Goal: Task Accomplishment & Management: Contribute content

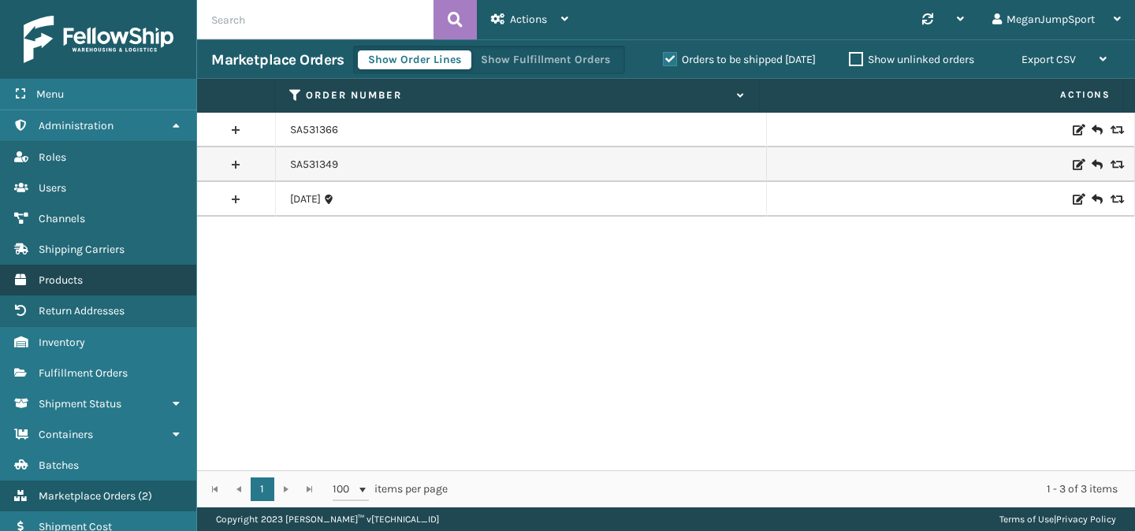
click at [83, 281] on span "Products" at bounding box center [61, 279] width 44 height 13
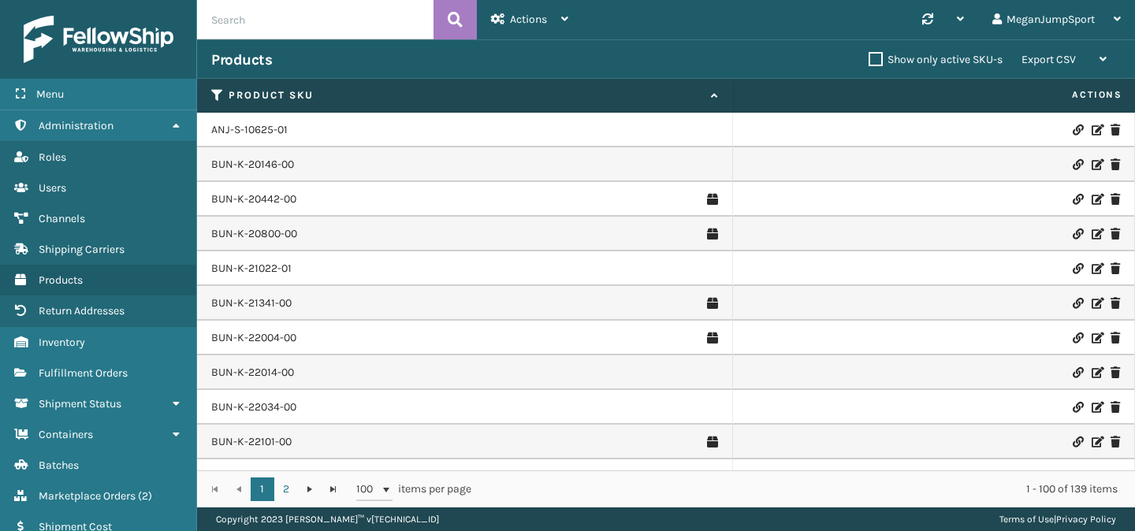
click at [345, 24] on input "text" at bounding box center [315, 19] width 236 height 39
paste input "RBJ-S-22221-00"
type input "RBJ-S-22221-00"
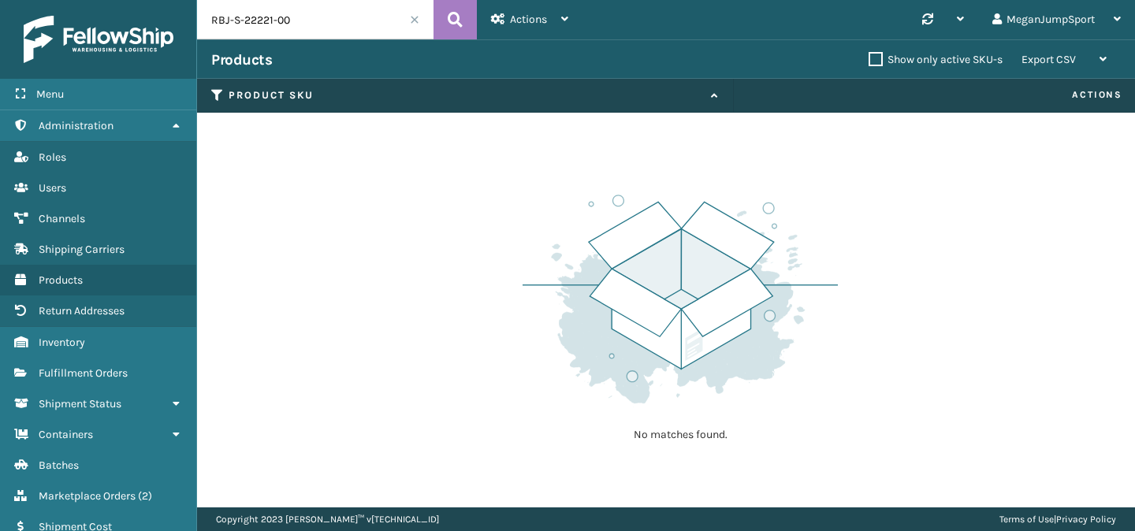
click at [412, 17] on span at bounding box center [414, 19] width 9 height 9
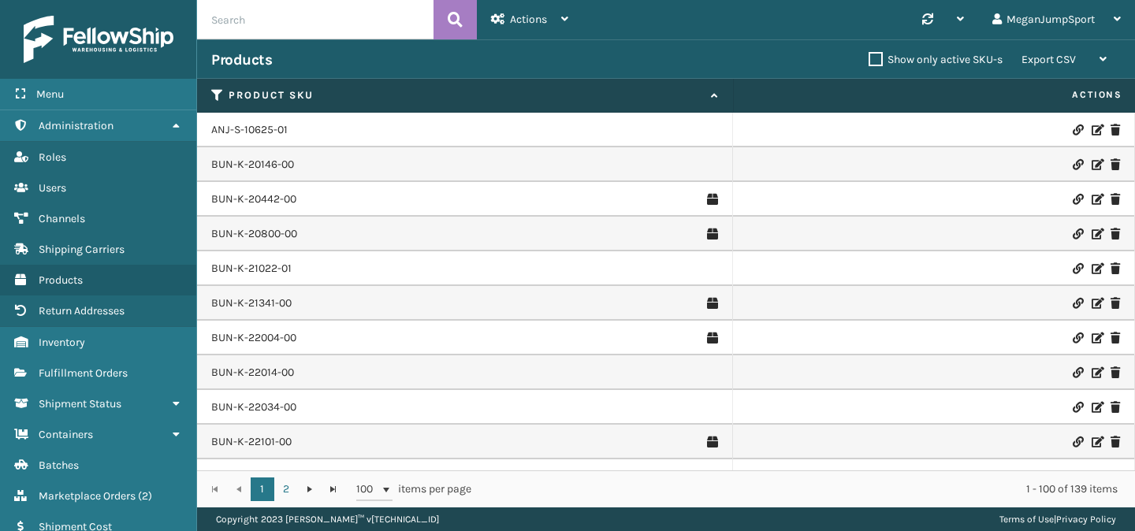
click at [251, 9] on input "text" at bounding box center [315, 19] width 236 height 39
paste input "RBJ-S-22221-00"
click at [210, 21] on input "RBJ-S-22221-00" at bounding box center [315, 19] width 236 height 39
click at [301, 25] on input "RBJ-S-22221-00" at bounding box center [315, 19] width 236 height 39
type input "RBJ-S-2222"
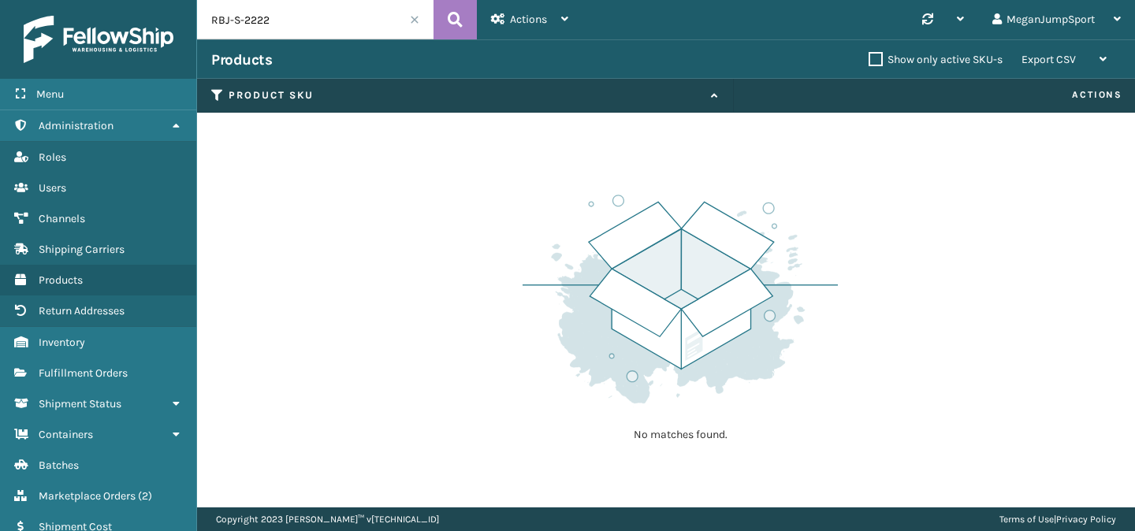
click at [414, 17] on span at bounding box center [414, 19] width 9 height 9
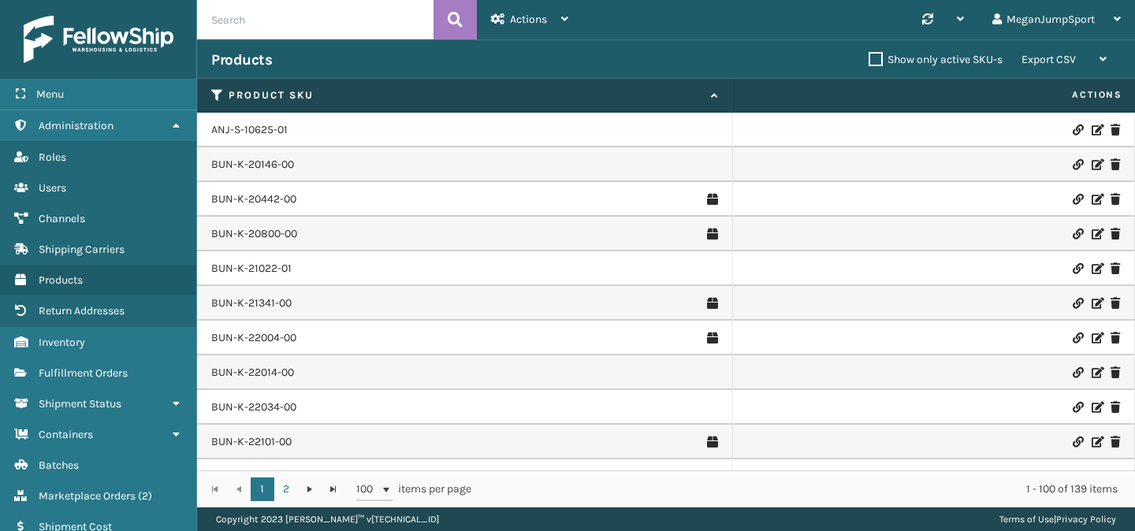
click at [268, 26] on input "text" at bounding box center [315, 19] width 236 height 39
paste input "RBJ-S-22011-10"
type input "RBJ-S-22011-10"
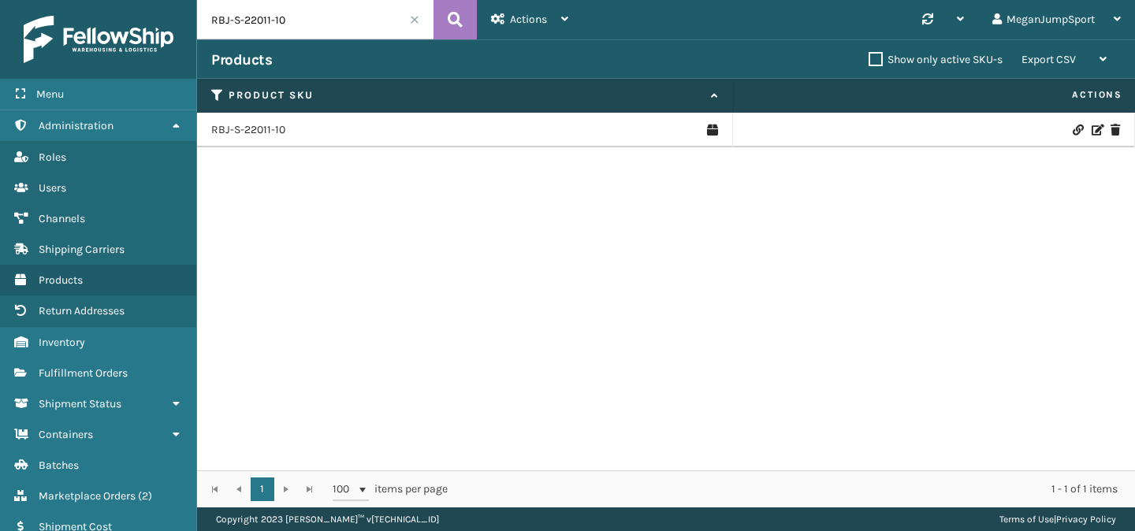
click at [414, 17] on span at bounding box center [414, 19] width 9 height 9
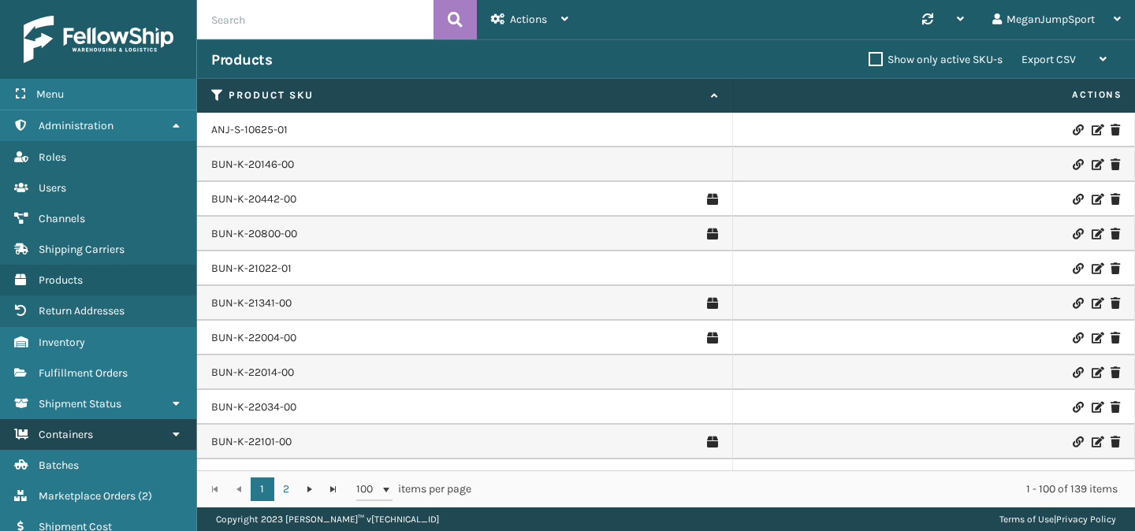
click at [75, 421] on link "Containers" at bounding box center [98, 434] width 196 height 31
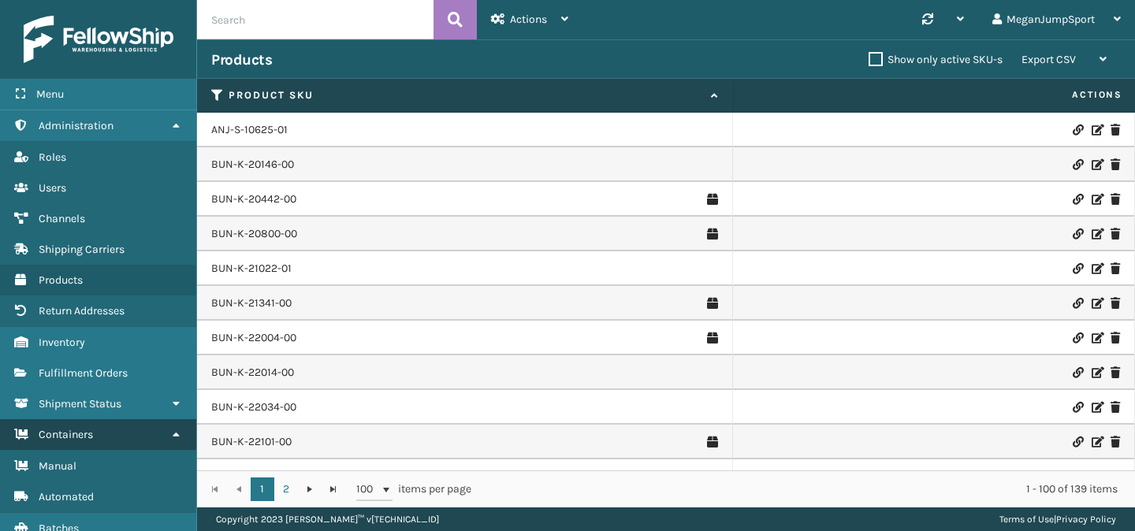
click at [59, 428] on span "Containers" at bounding box center [66, 434] width 54 height 13
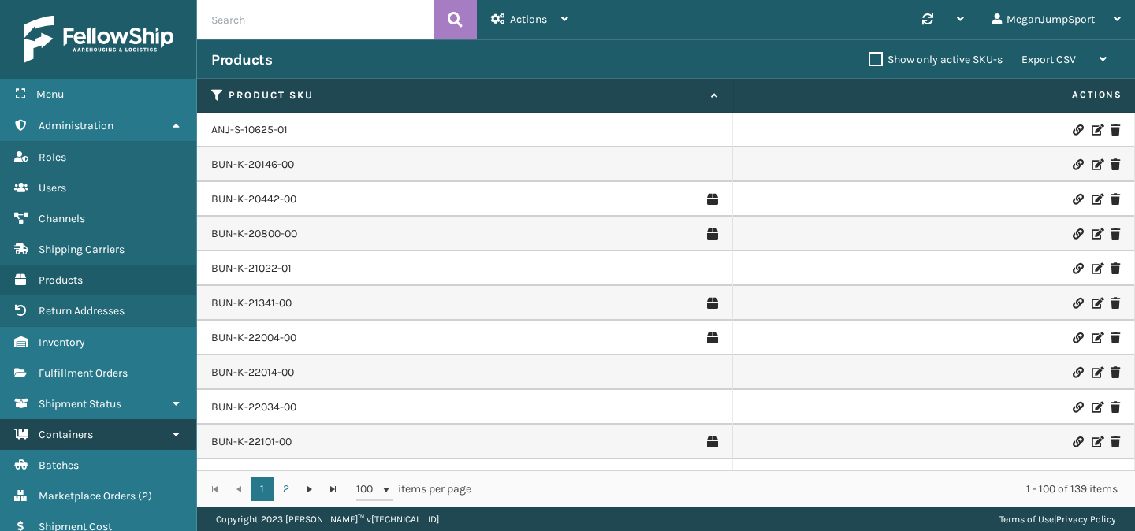
click at [65, 432] on span "Containers" at bounding box center [66, 434] width 54 height 13
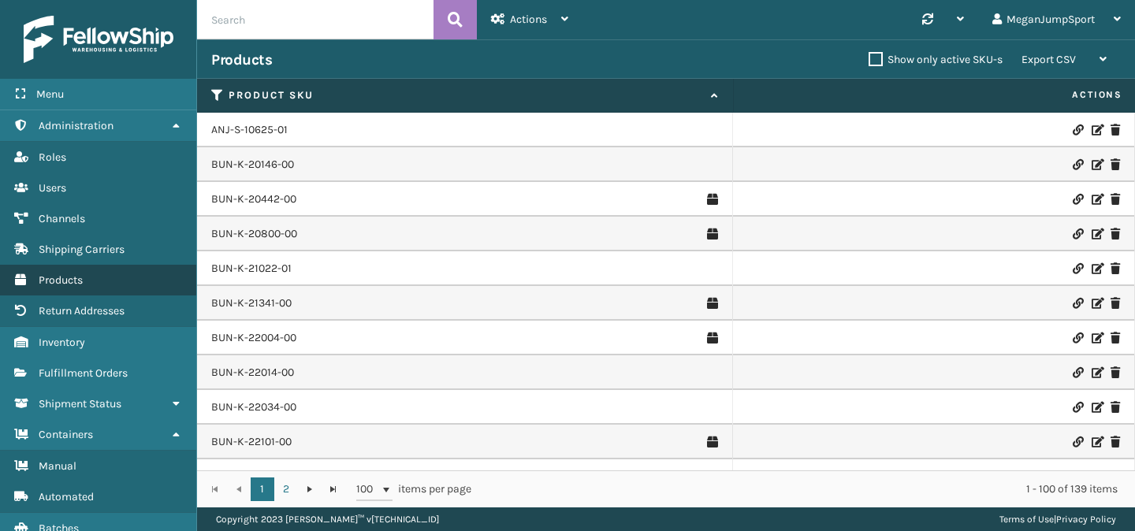
click at [87, 273] on link "Products" at bounding box center [98, 280] width 196 height 31
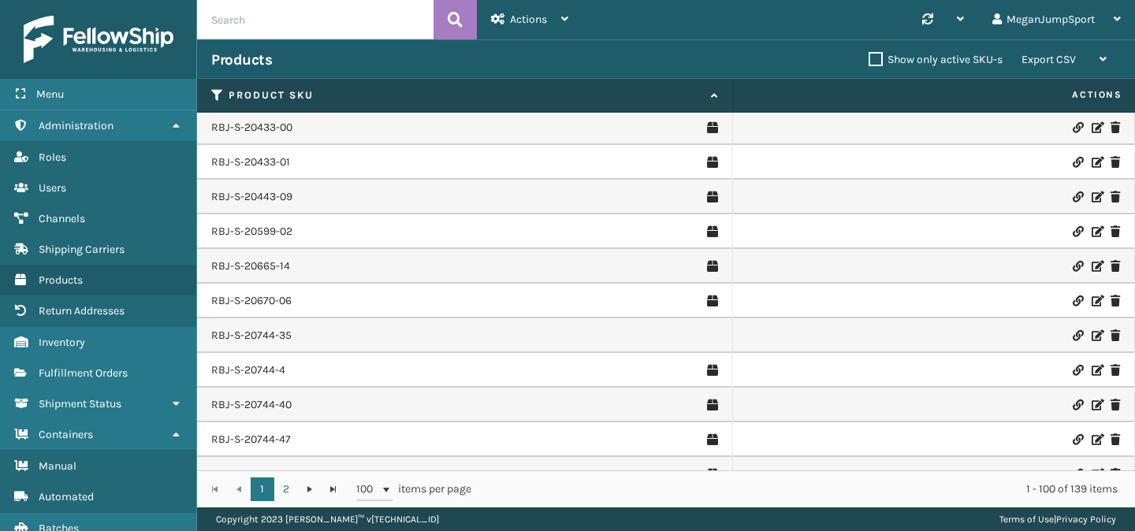
scroll to position [3109, 0]
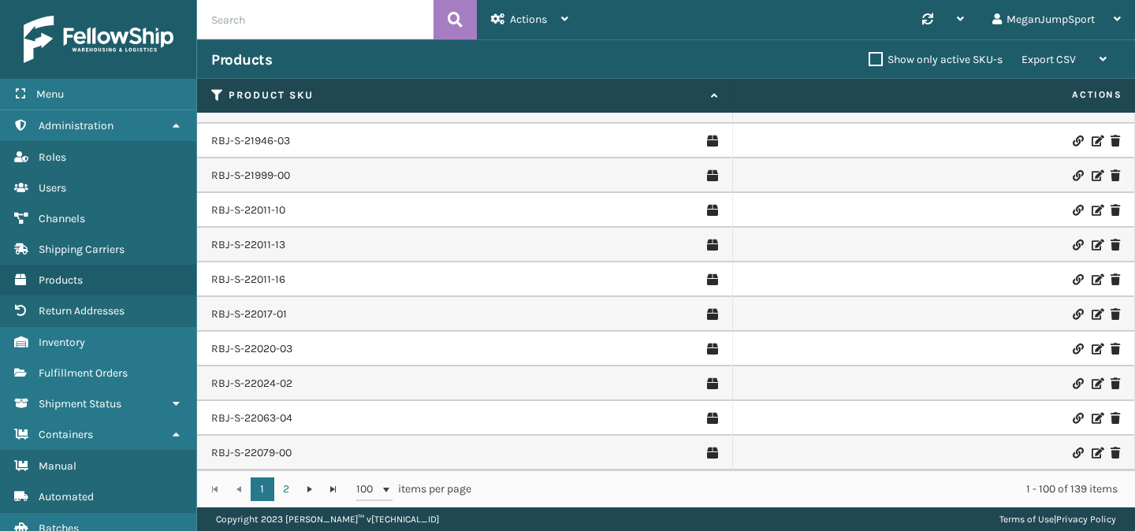
click at [286, 24] on input "text" at bounding box center [315, 19] width 236 height 39
paste input "RBJ-S-22221-00"
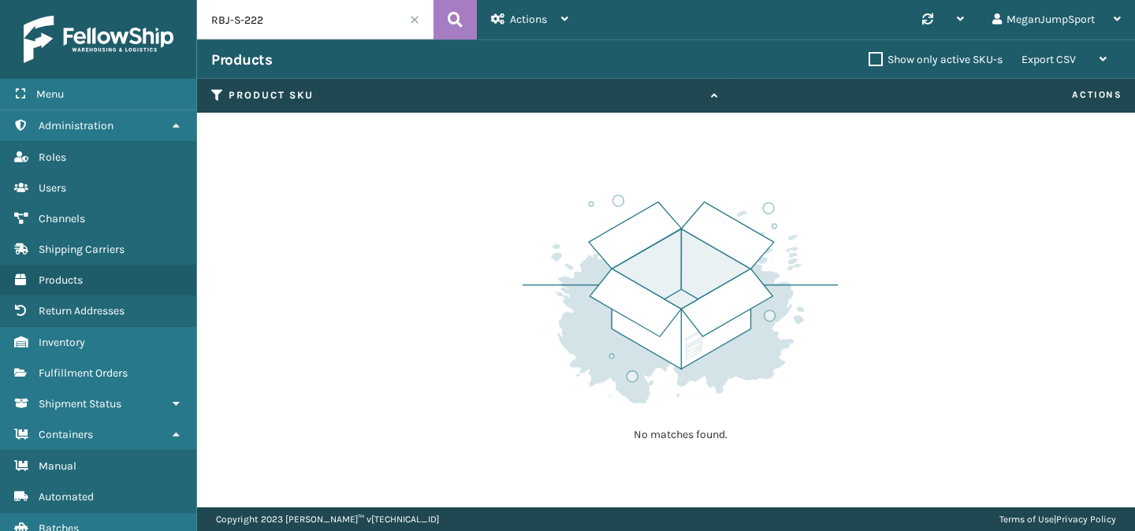
type input "RBJ-S-222"
click at [414, 20] on span at bounding box center [414, 19] width 9 height 9
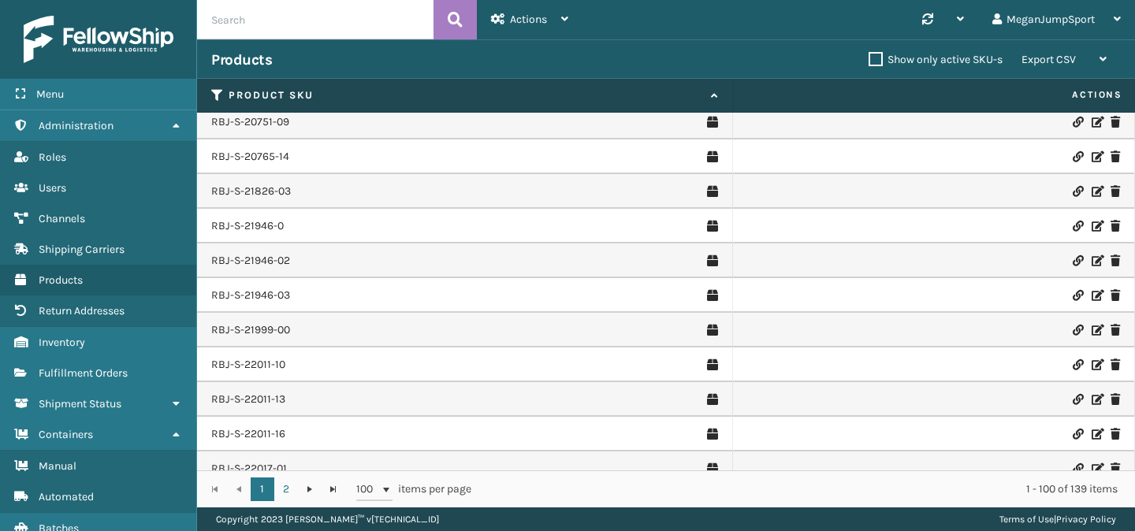
scroll to position [3109, 0]
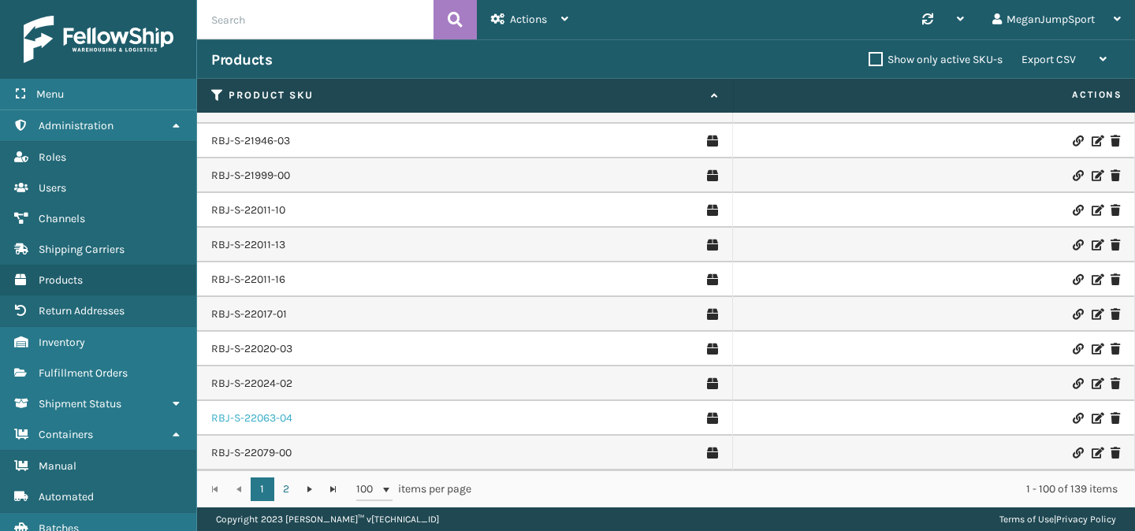
click at [263, 419] on link "RBJ-S-22063-04" at bounding box center [251, 418] width 81 height 16
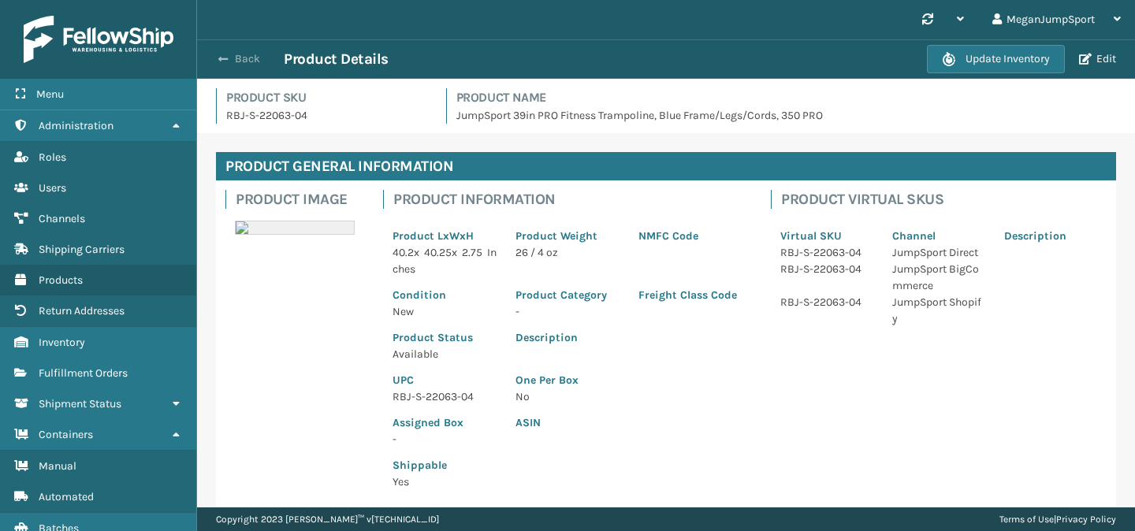
click at [234, 52] on button "Back" at bounding box center [247, 59] width 72 height 14
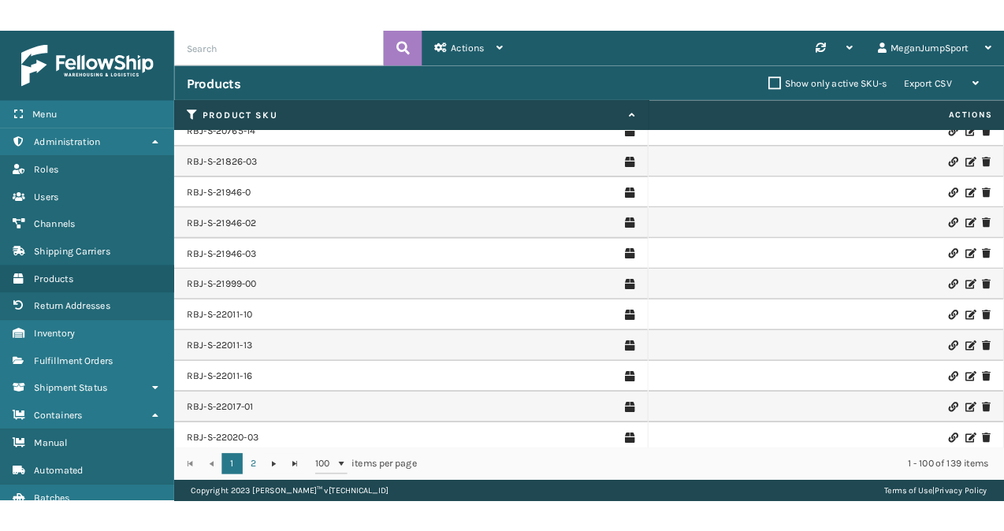
scroll to position [3036, 0]
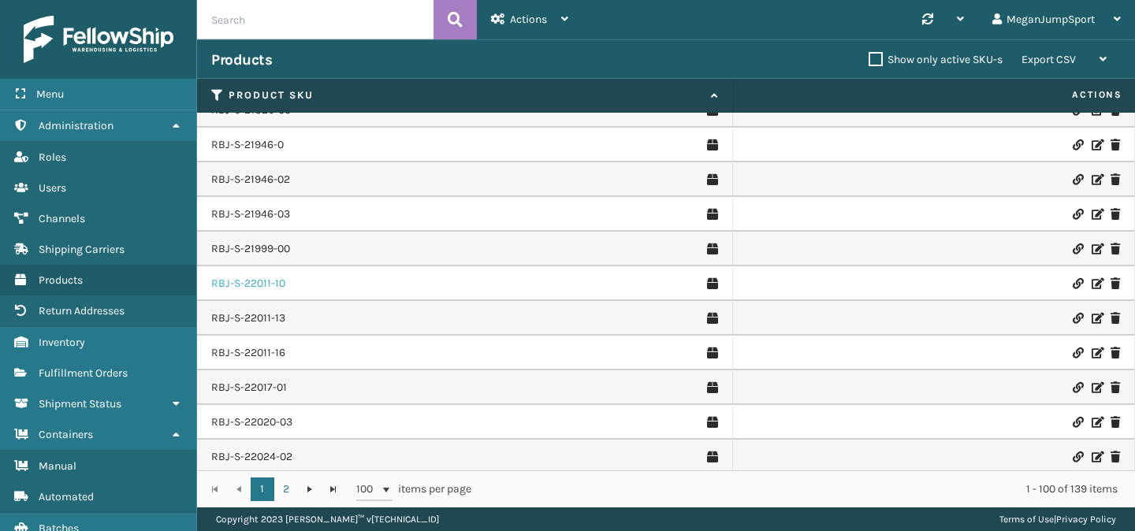
click at [260, 289] on link "RBJ-S-22011-10" at bounding box center [248, 284] width 74 height 16
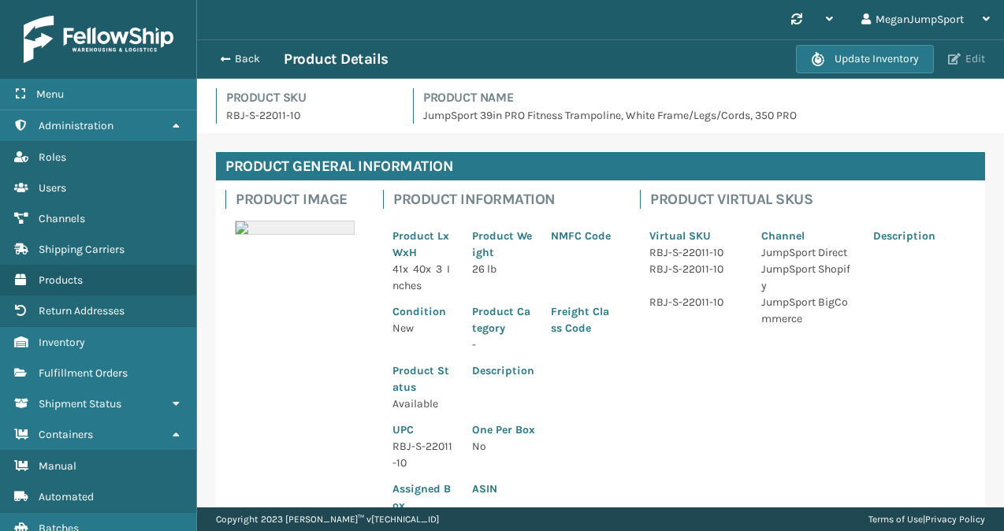
click at [960, 64] on button "Edit" at bounding box center [966, 59] width 46 height 14
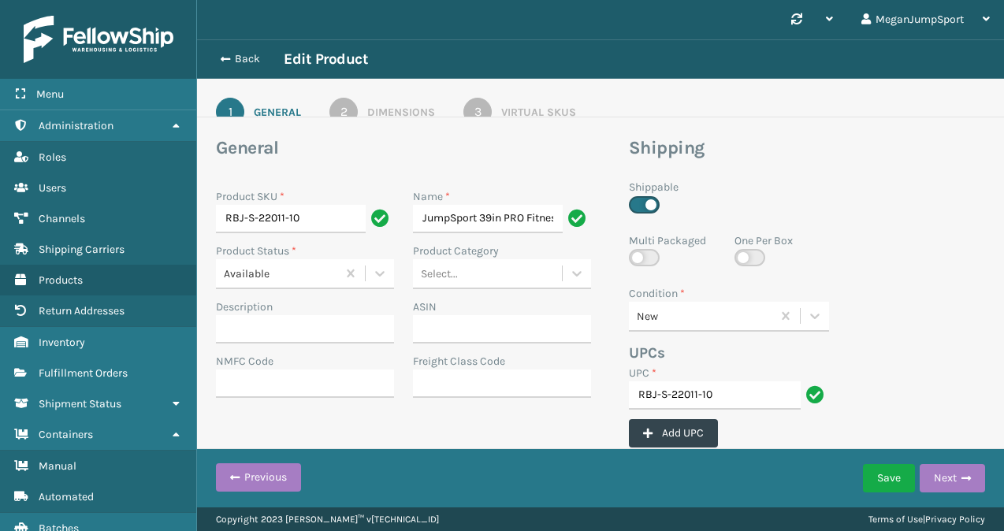
scroll to position [0, 248]
click at [942, 477] on button "Next" at bounding box center [951, 478] width 65 height 28
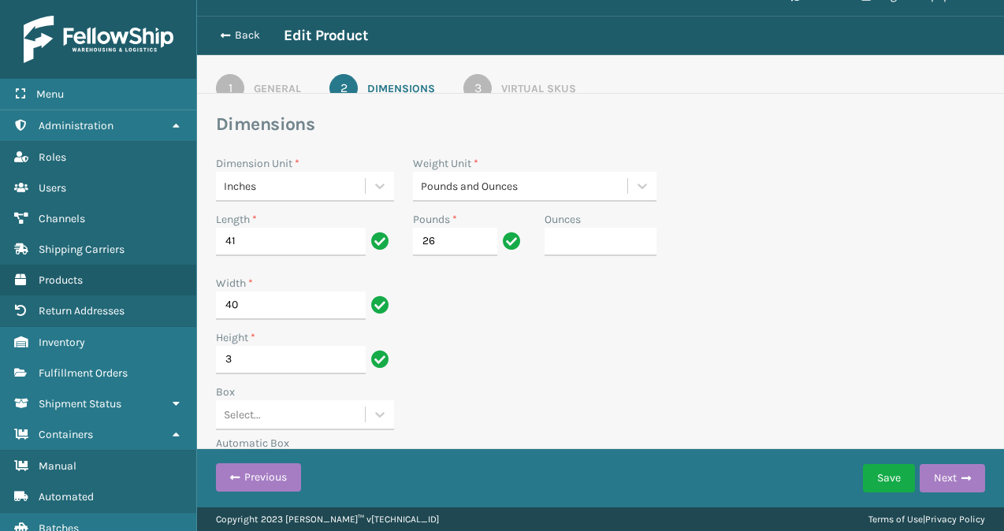
scroll to position [9, 0]
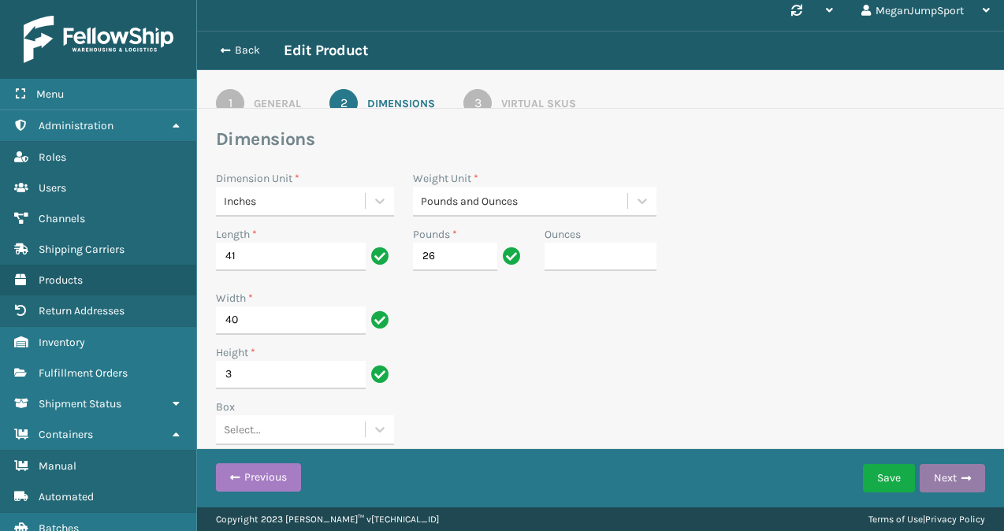
click at [952, 474] on button "Next" at bounding box center [951, 478] width 65 height 28
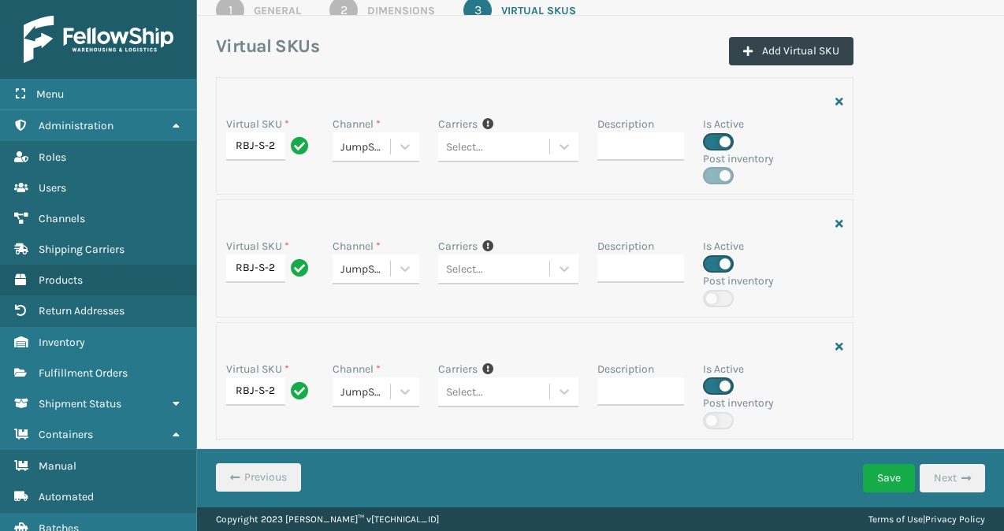
scroll to position [0, 0]
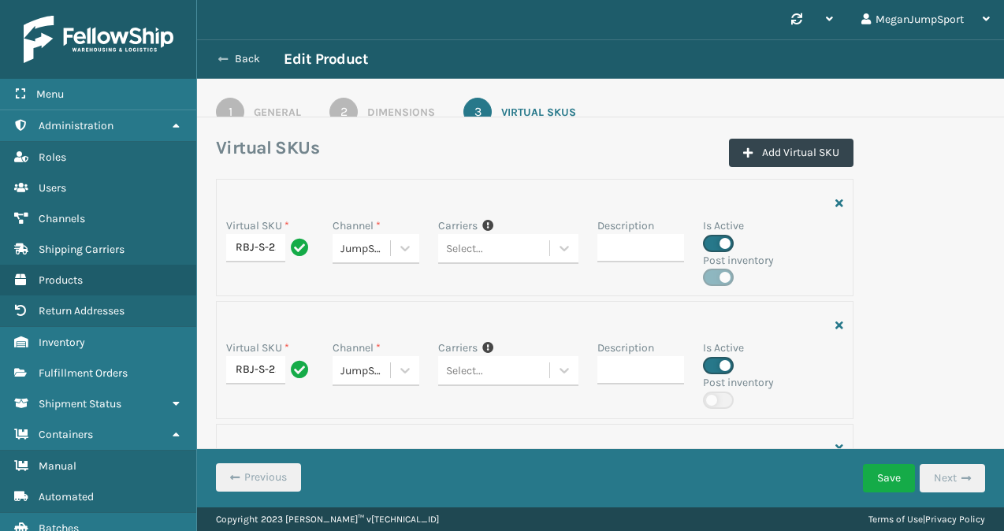
click at [243, 55] on button "Back" at bounding box center [247, 59] width 72 height 14
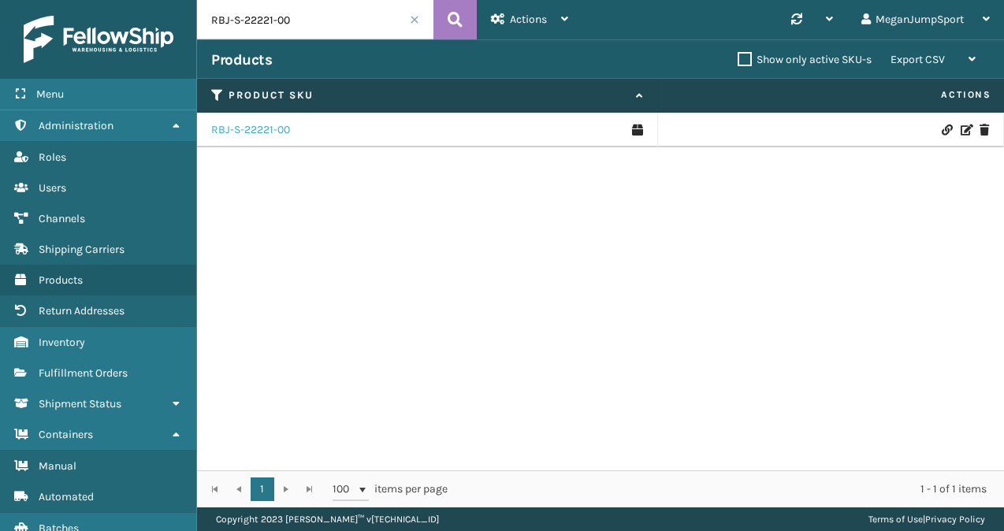
click at [254, 129] on link "RBJ-S-22221-00" at bounding box center [250, 130] width 79 height 16
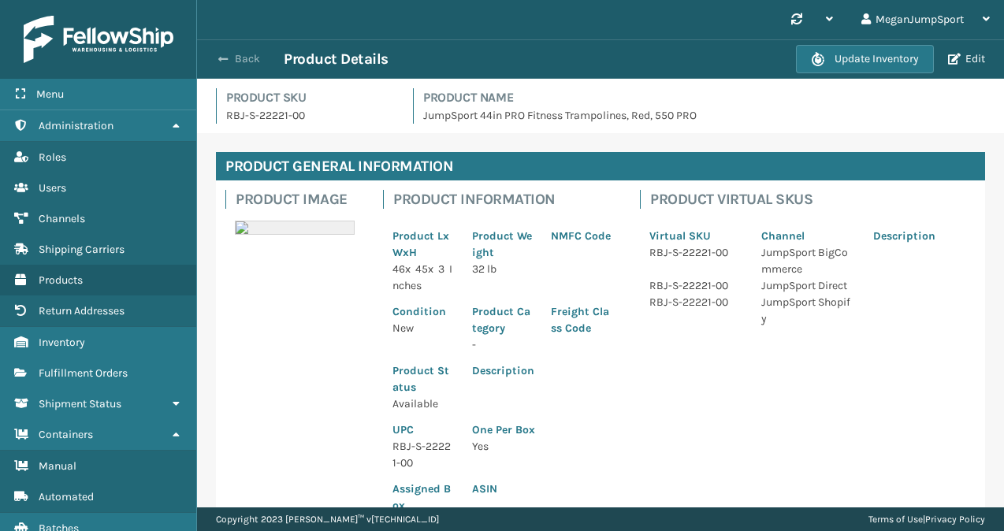
click at [236, 54] on button "Back" at bounding box center [247, 59] width 72 height 14
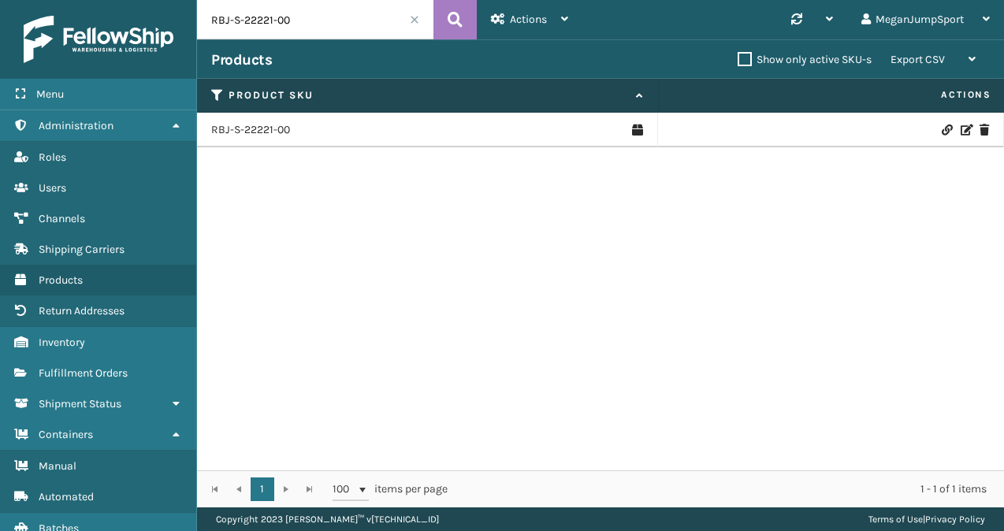
click at [411, 17] on span at bounding box center [414, 19] width 9 height 9
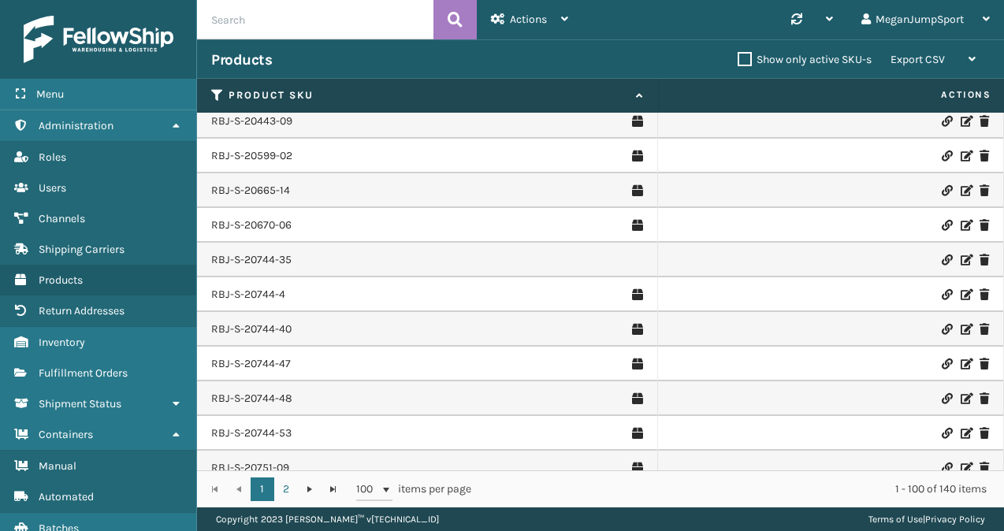
scroll to position [3109, 0]
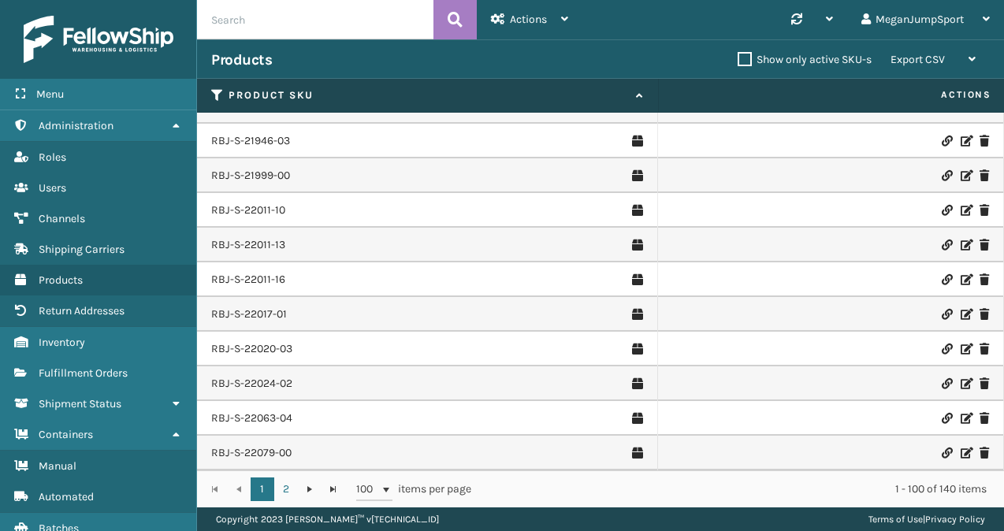
click at [257, 392] on td "RBJ-S-22024-02" at bounding box center [427, 383] width 461 height 35
click at [254, 381] on link "RBJ-S-22024-02" at bounding box center [251, 384] width 81 height 16
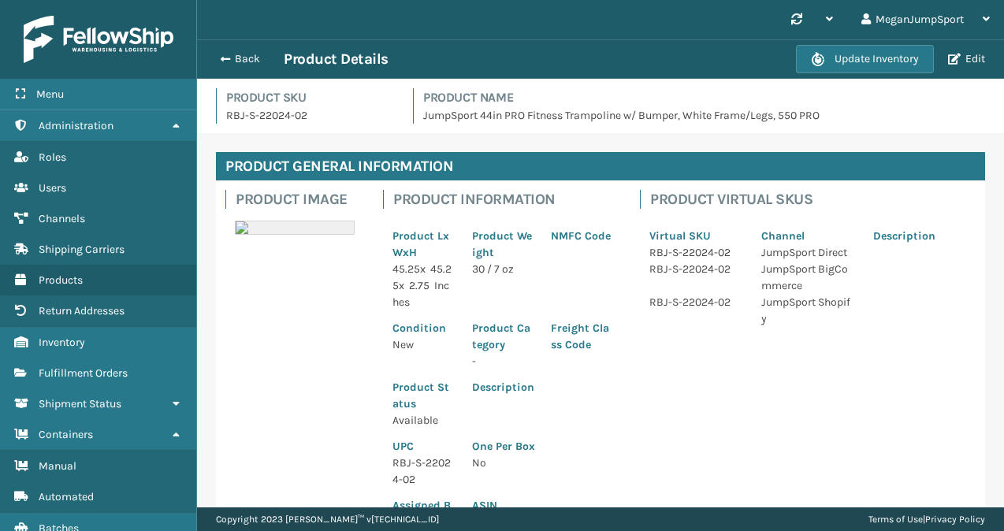
scroll to position [2, 0]
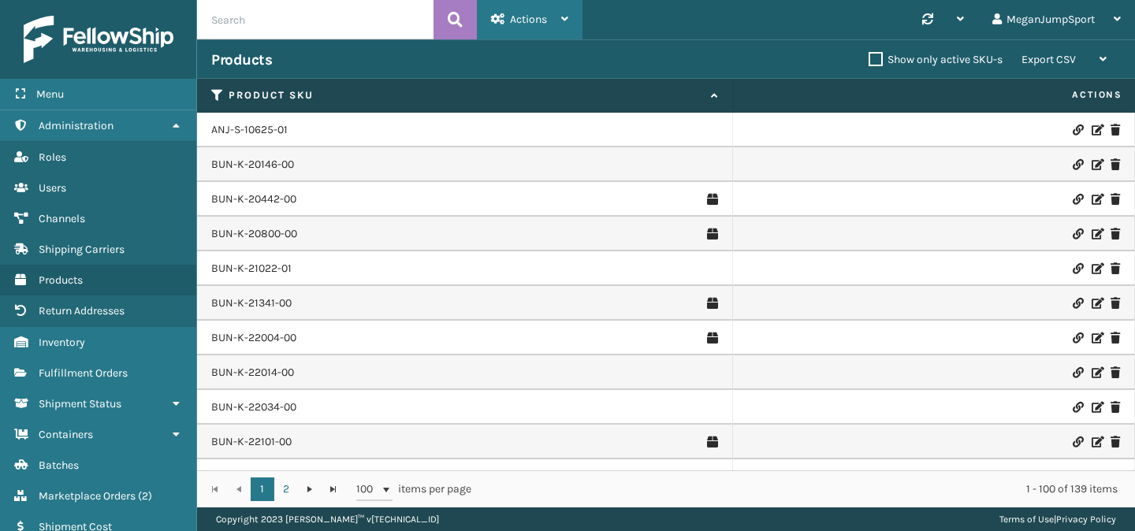
click at [533, 20] on span "Actions" at bounding box center [528, 19] width 37 height 13
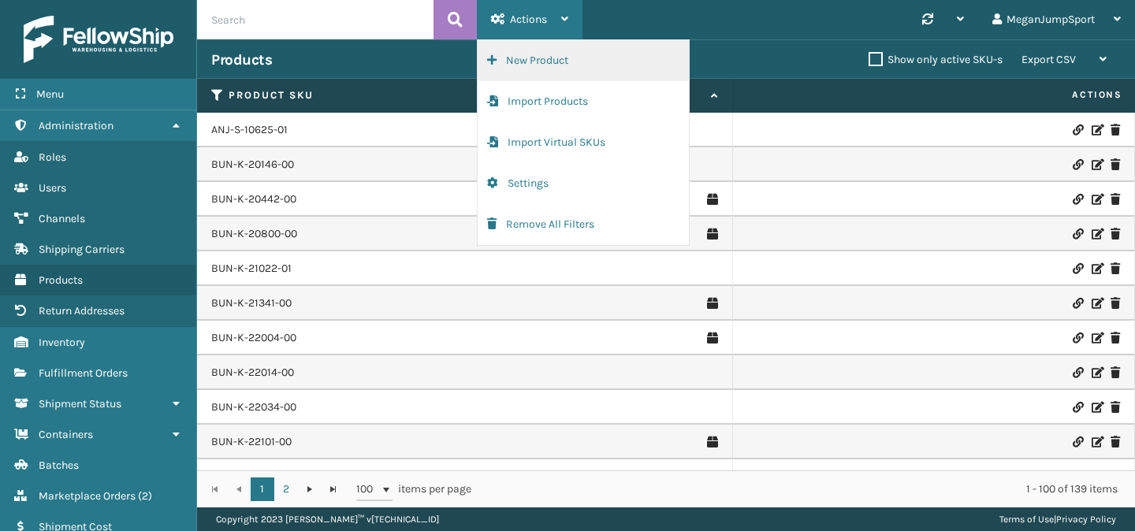
click at [528, 58] on button "New Product" at bounding box center [582, 60] width 211 height 41
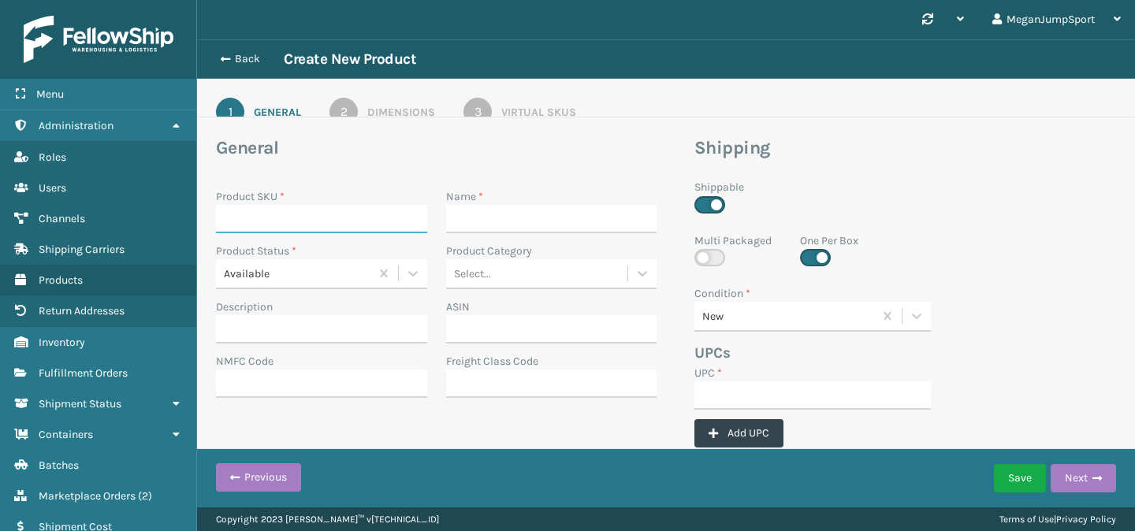
click at [363, 208] on input "Product SKU *" at bounding box center [321, 219] width 211 height 28
paste input "RBJ-S-22221-00"
type input "RBJ-S-22221-00"
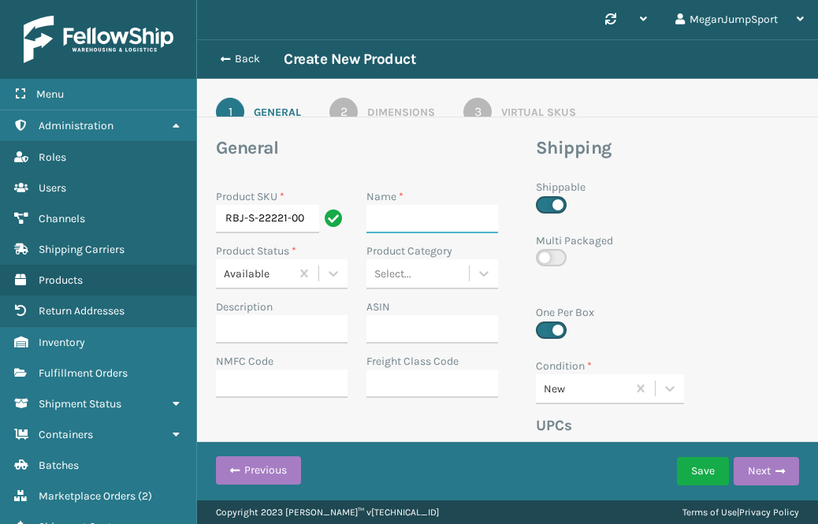
click at [392, 217] on input "Name *" at bounding box center [432, 219] width 132 height 28
paste input "JumpSport 44in PRO Fitness Trampolines, Red, 550 PRO"
type input "JumpSport 44in PRO Fitness Trampolines, Red, 550 PRO"
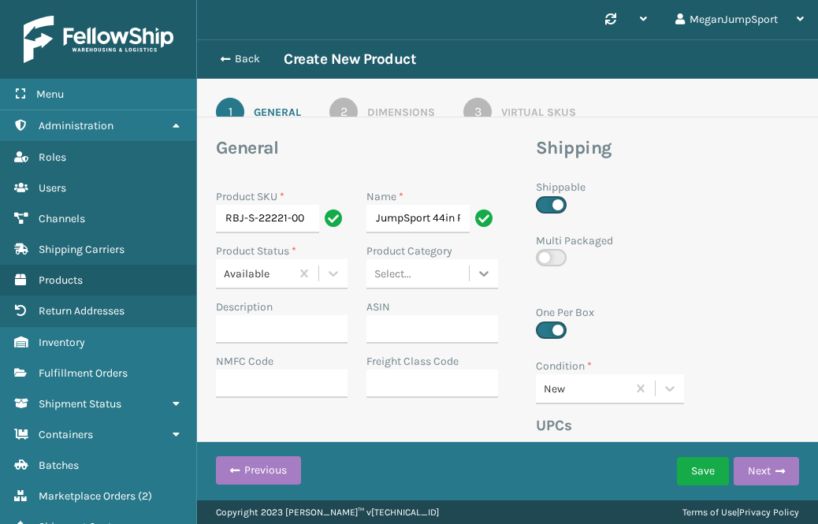
click at [482, 277] on icon at bounding box center [484, 274] width 16 height 16
click at [330, 273] on icon at bounding box center [333, 274] width 9 height 6
click at [454, 243] on div "Product Category" at bounding box center [432, 251] width 132 height 17
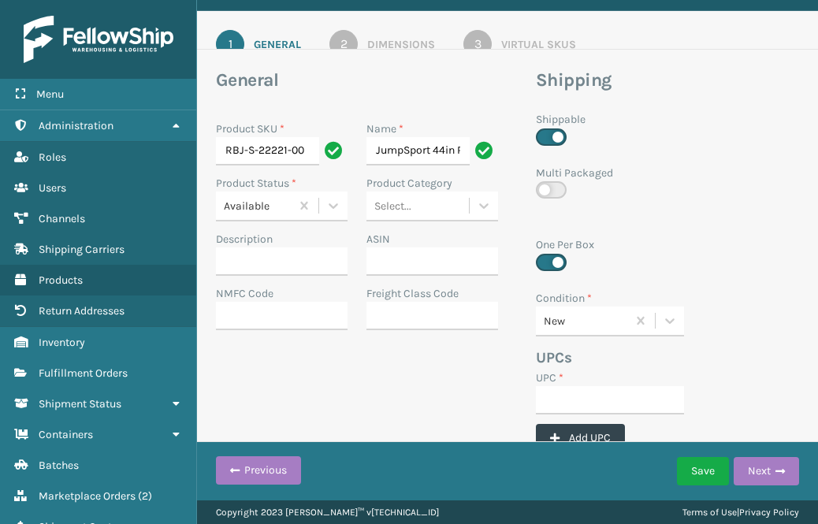
scroll to position [80, 0]
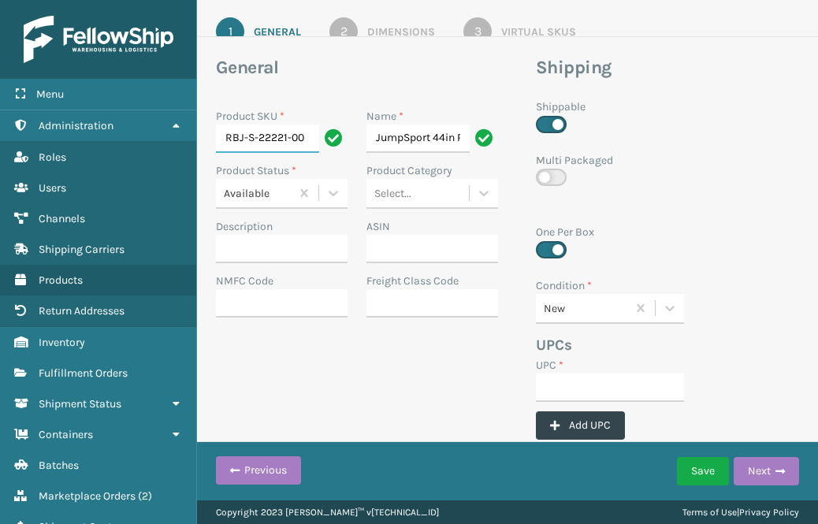
click at [273, 137] on input "RBJ-S-22221-00" at bounding box center [267, 138] width 103 height 28
click at [564, 382] on input "UPC *" at bounding box center [610, 387] width 148 height 28
paste input "RBJ-S-22221-00"
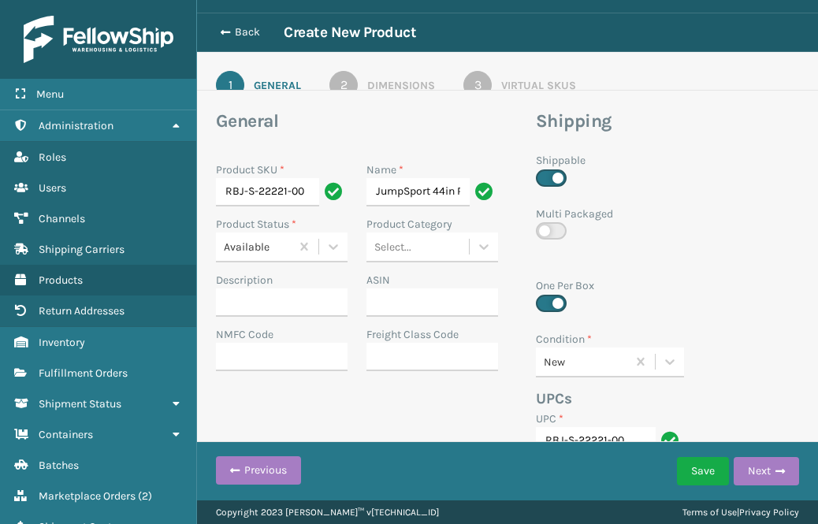
scroll to position [24, 0]
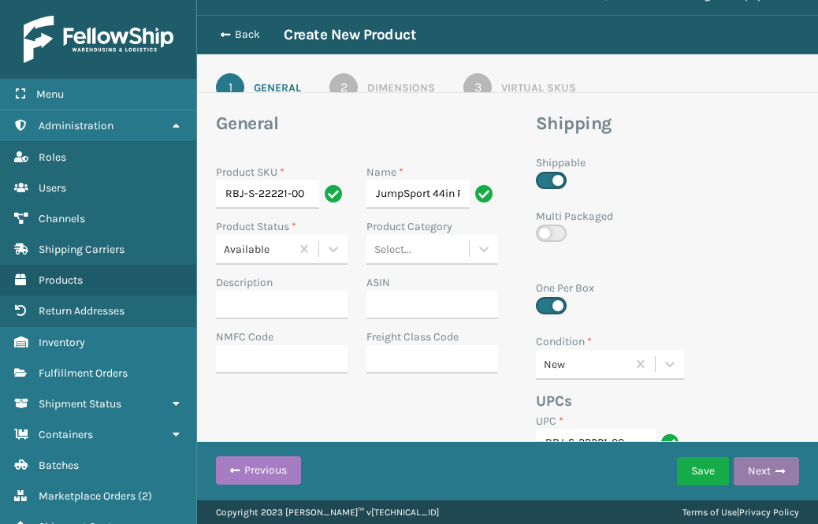
type input "RBJ-S-22221-00"
click at [774, 470] on button "Next" at bounding box center [766, 471] width 65 height 28
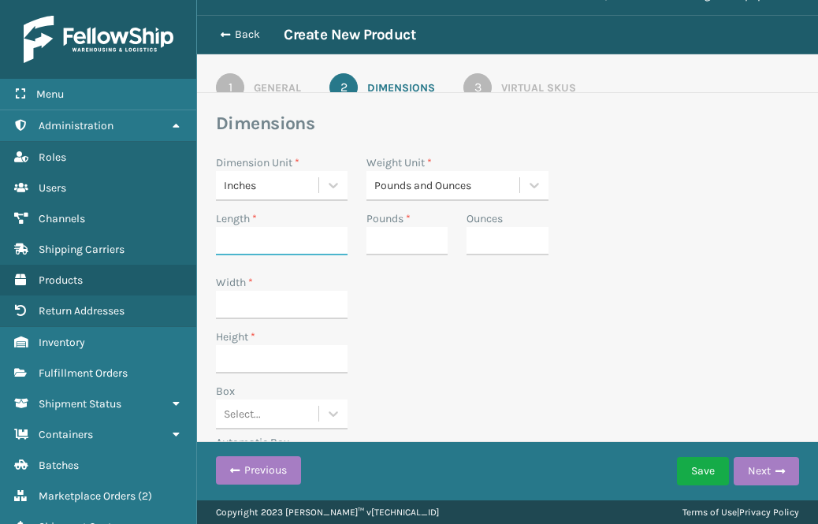
click at [252, 247] on input "Length *" at bounding box center [282, 241] width 132 height 28
type input "46"
click at [247, 308] on input "Width *" at bounding box center [282, 305] width 132 height 28
type input "45"
click at [249, 358] on input "Height *" at bounding box center [282, 359] width 132 height 28
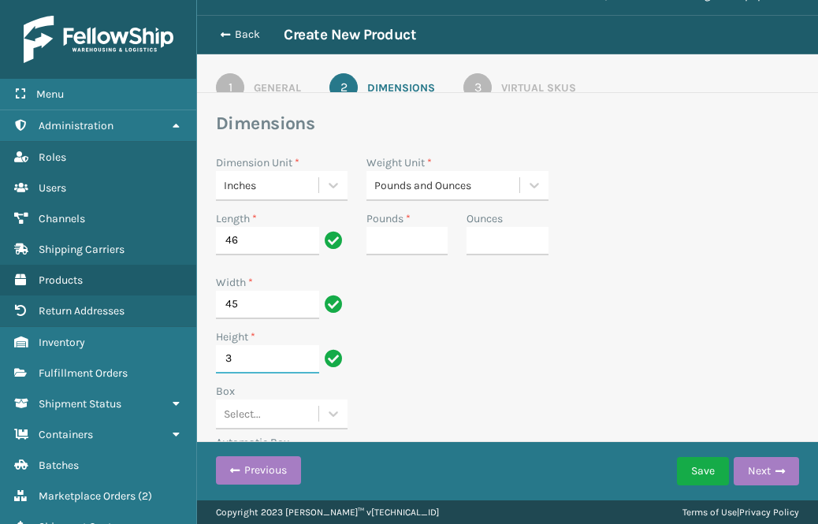
type input "3"
click at [403, 242] on input "Pounds *" at bounding box center [406, 241] width 81 height 28
type input "32"
click at [435, 329] on div "Height * 3" at bounding box center [507, 356] width 602 height 54
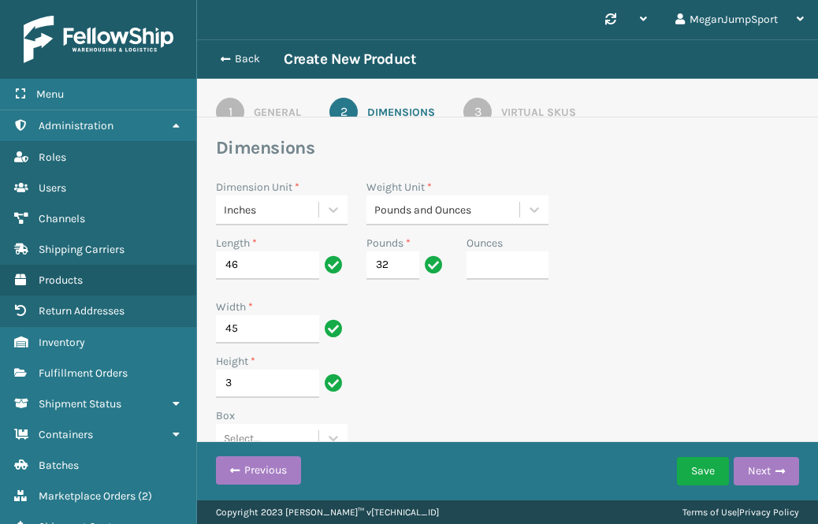
scroll to position [88, 0]
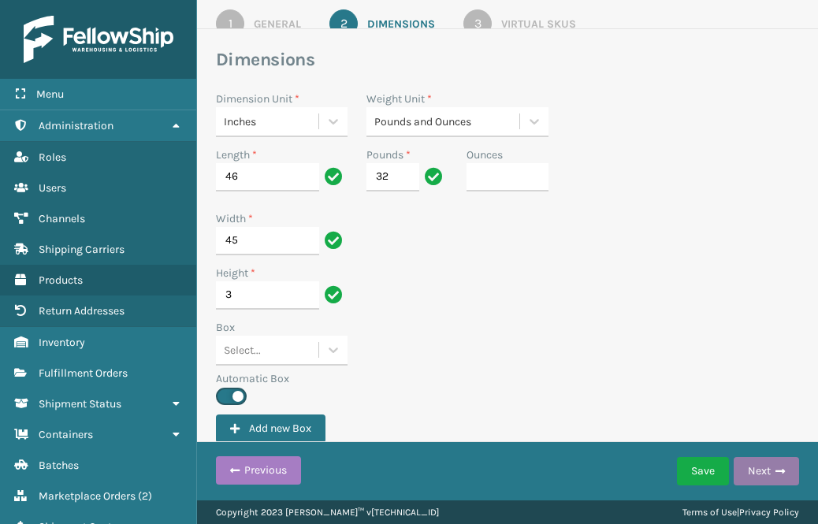
click at [756, 470] on button "Next" at bounding box center [766, 471] width 65 height 28
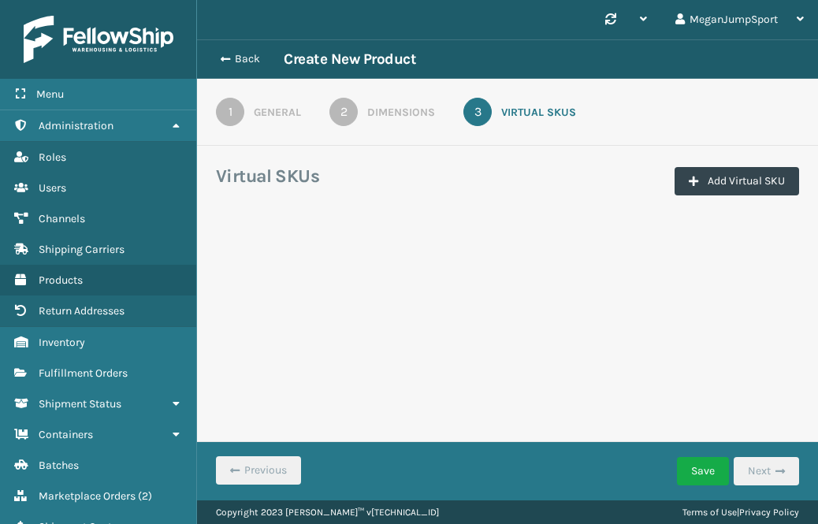
scroll to position [0, 0]
click at [733, 180] on button "Add Virtual SKU" at bounding box center [736, 181] width 124 height 28
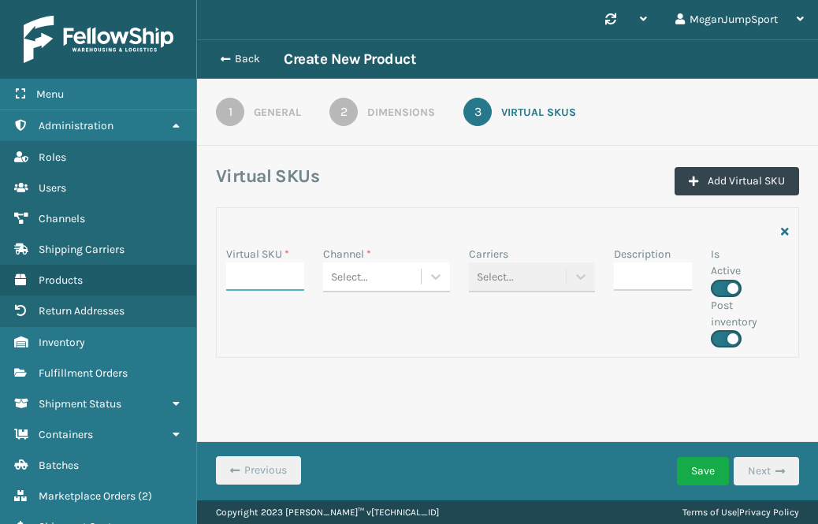
click at [276, 275] on input "Virtual SKU *" at bounding box center [265, 276] width 78 height 28
paste input "RBJ-S-22221-00"
type input "RBJ-S-22221-00"
click at [419, 280] on div "Select..." at bounding box center [372, 277] width 98 height 26
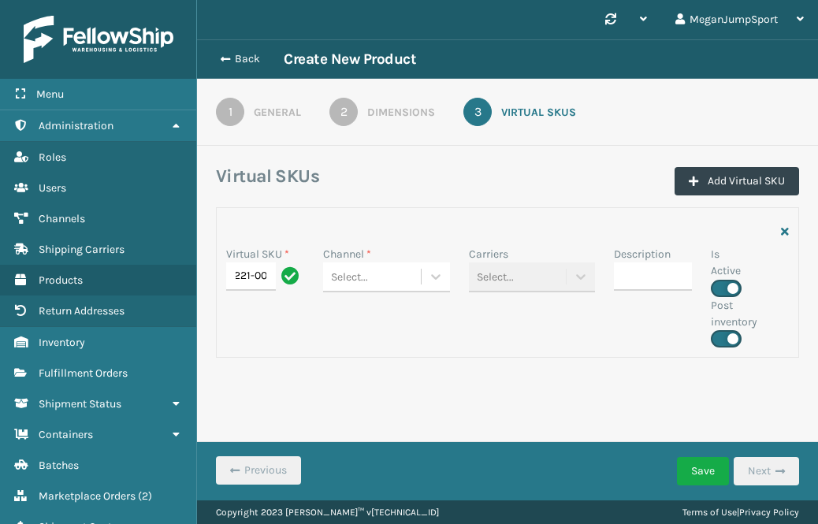
scroll to position [0, 0]
click at [381, 330] on div "JumpSport BigCommerce" at bounding box center [386, 325] width 127 height 46
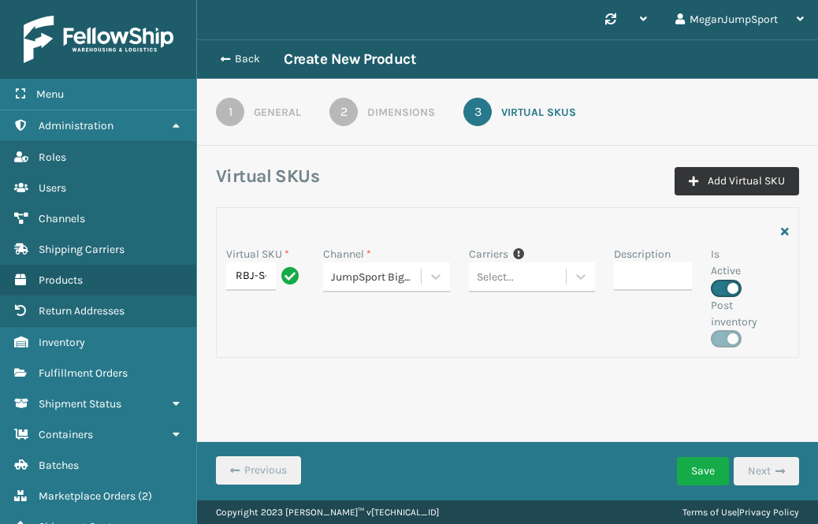
click at [745, 188] on button "Add Virtual SKU" at bounding box center [736, 181] width 124 height 28
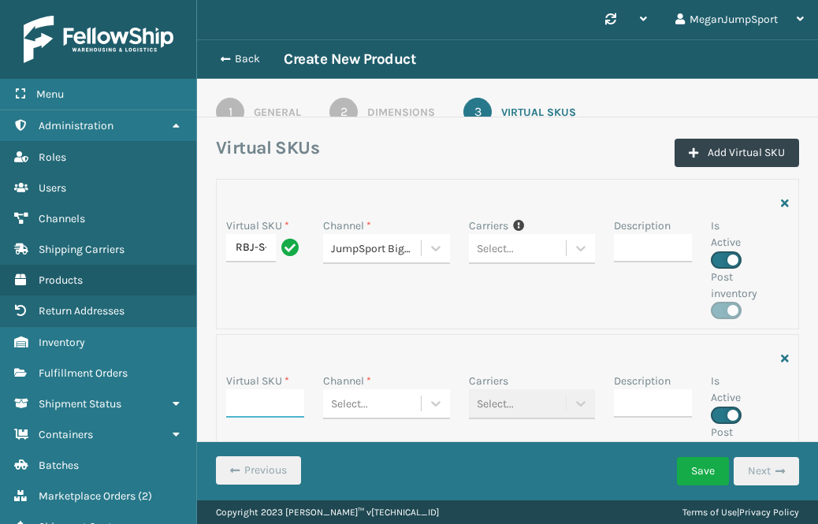
click at [259, 396] on input "Virtual SKU *" at bounding box center [265, 403] width 78 height 28
paste input "RBJ-S-22221-00"
type input "RBJ-S-22221-00"
click at [417, 403] on div "Select..." at bounding box center [372, 404] width 98 height 26
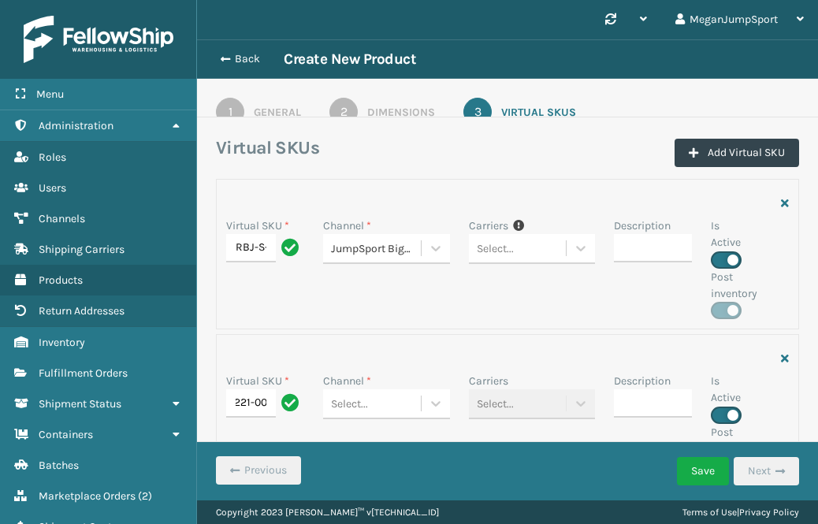
scroll to position [0, 0]
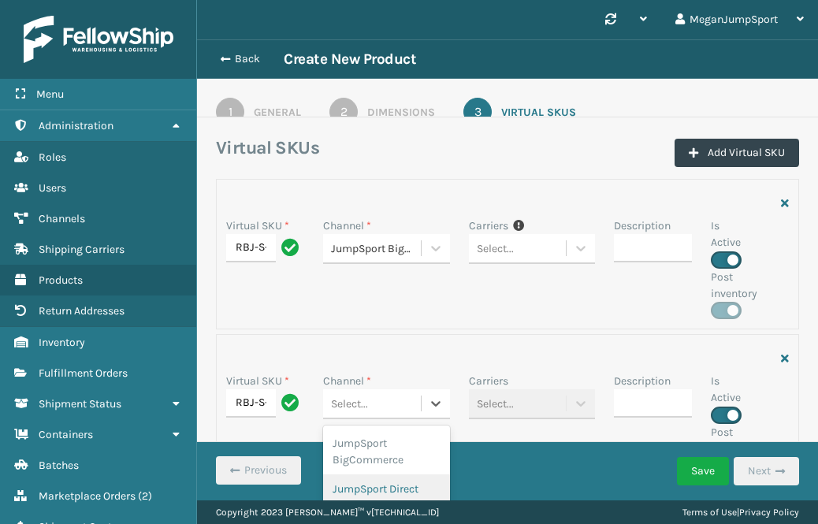
click at [369, 482] on div "JumpSport Direct" at bounding box center [386, 488] width 127 height 29
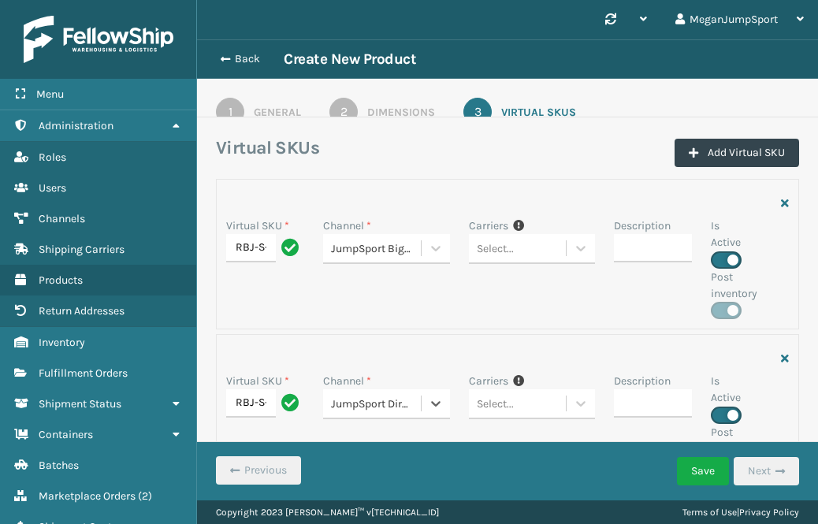
scroll to position [52, 0]
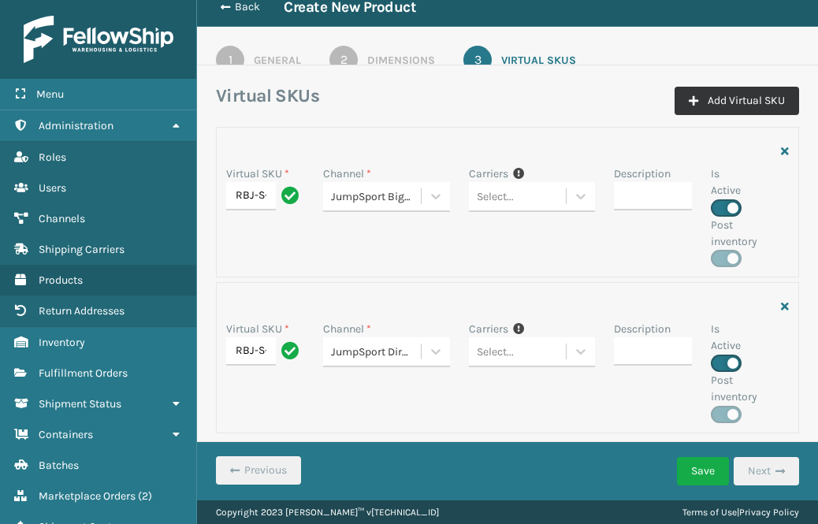
click at [718, 94] on button "Add Virtual SKU" at bounding box center [736, 101] width 124 height 28
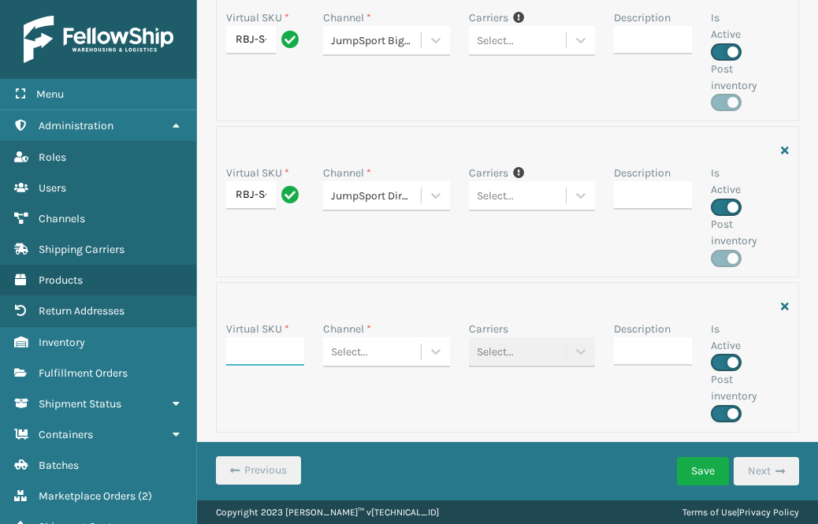
click at [256, 348] on input "Virtual SKU *" at bounding box center [265, 351] width 78 height 28
paste input "RBJ-S-22221-00"
type input "RBJ-S-22221-00"
click at [428, 350] on icon at bounding box center [436, 352] width 16 height 16
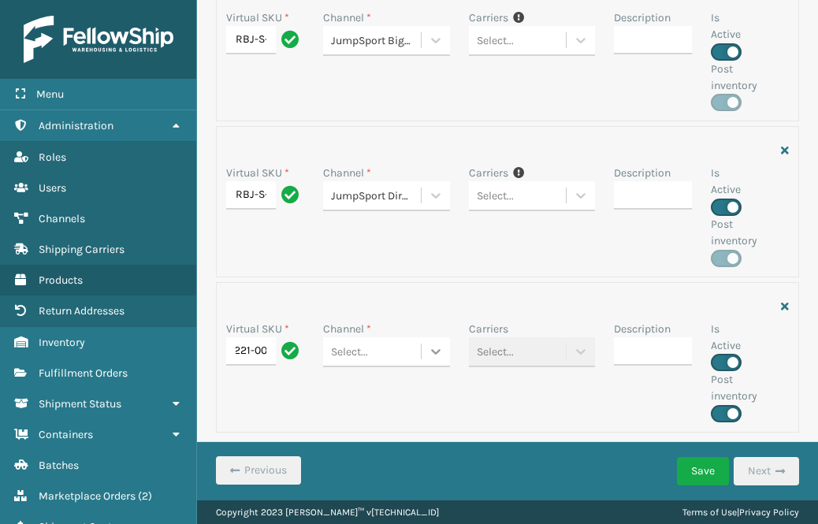
scroll to position [0, 0]
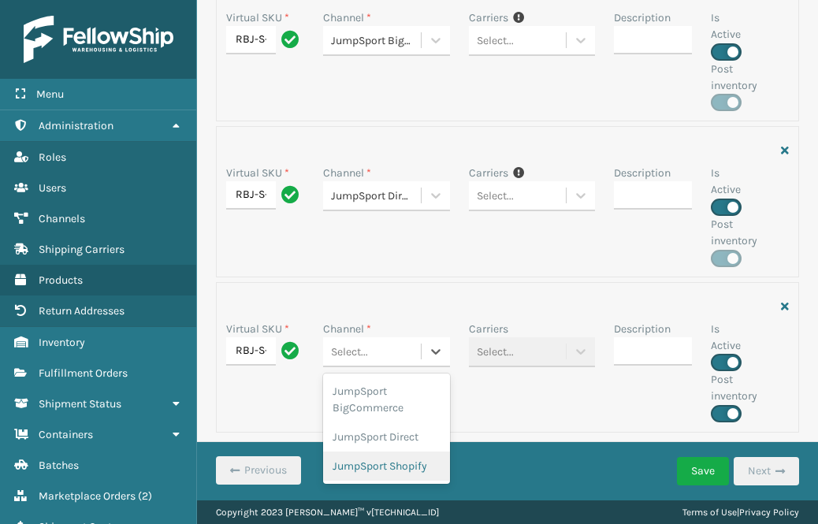
click at [373, 459] on div "JumpSport Shopify" at bounding box center [386, 465] width 127 height 29
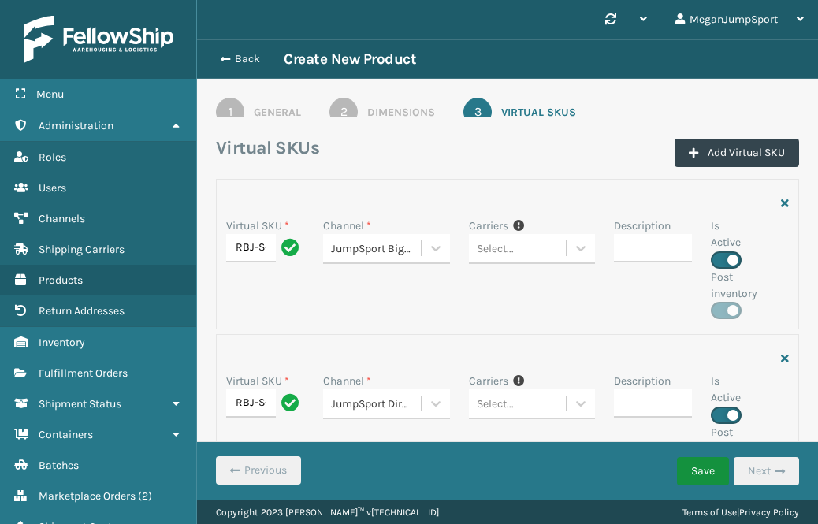
click at [693, 477] on button "Save" at bounding box center [703, 471] width 52 height 28
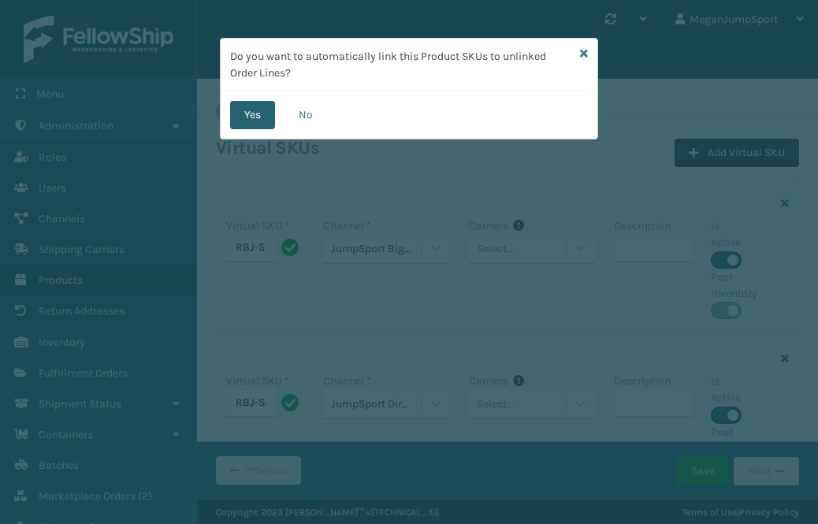
click at [243, 112] on button "Yes" at bounding box center [252, 115] width 45 height 28
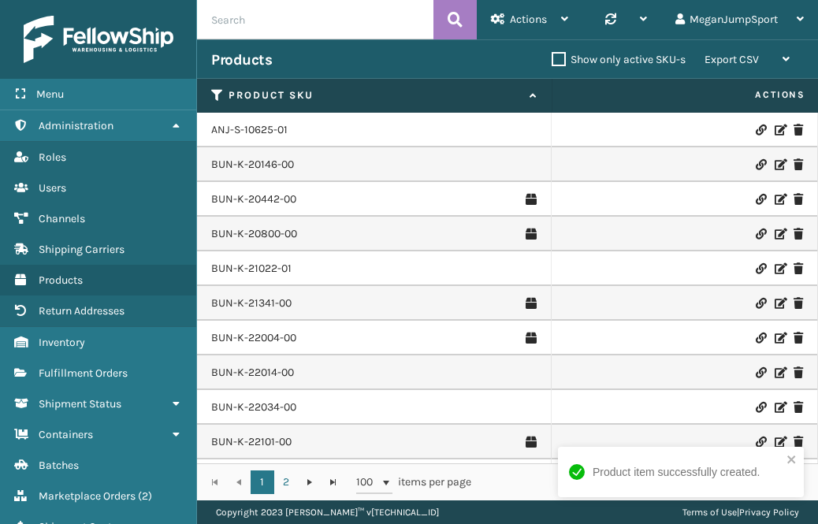
click at [249, 14] on input "text" at bounding box center [315, 19] width 236 height 39
paste input "RBJ-S-22221-00"
type input "RBJ-S-22221-00"
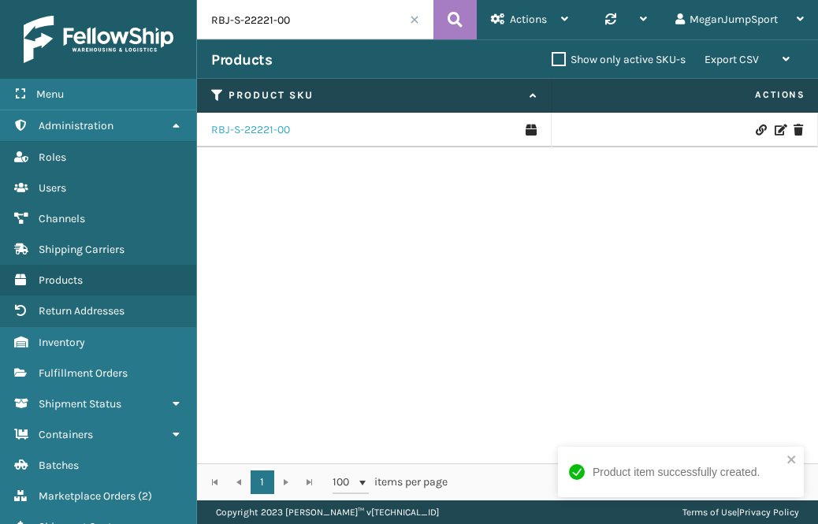
click at [264, 130] on link "RBJ-S-22221-00" at bounding box center [250, 130] width 79 height 16
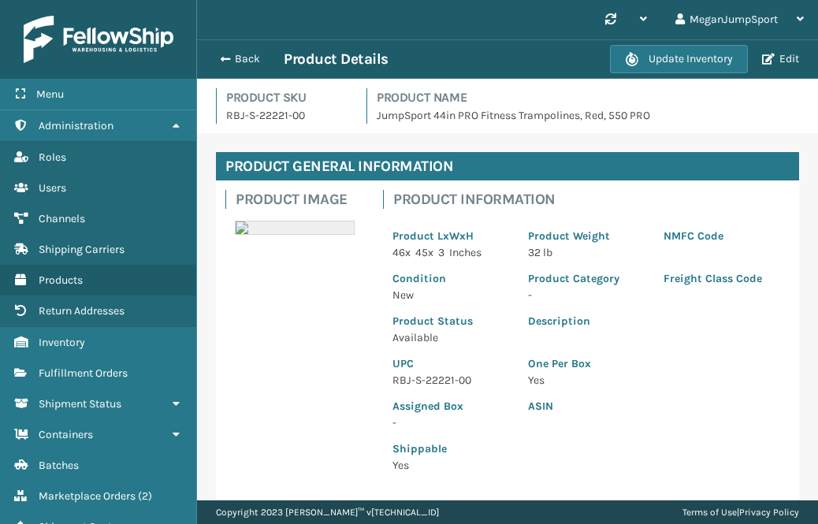
click at [269, 116] on p "RBJ-S-22221-00" at bounding box center [286, 115] width 121 height 17
copy p "RBJ-S-22221-00"
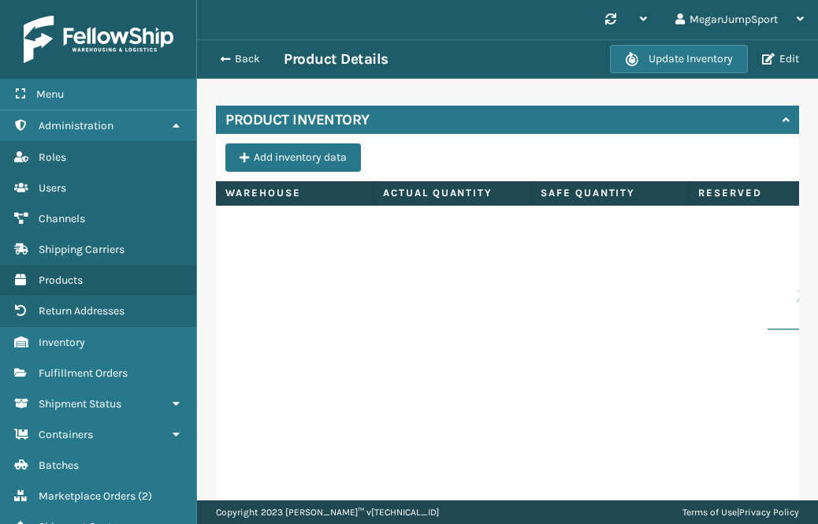
scroll to position [500, 0]
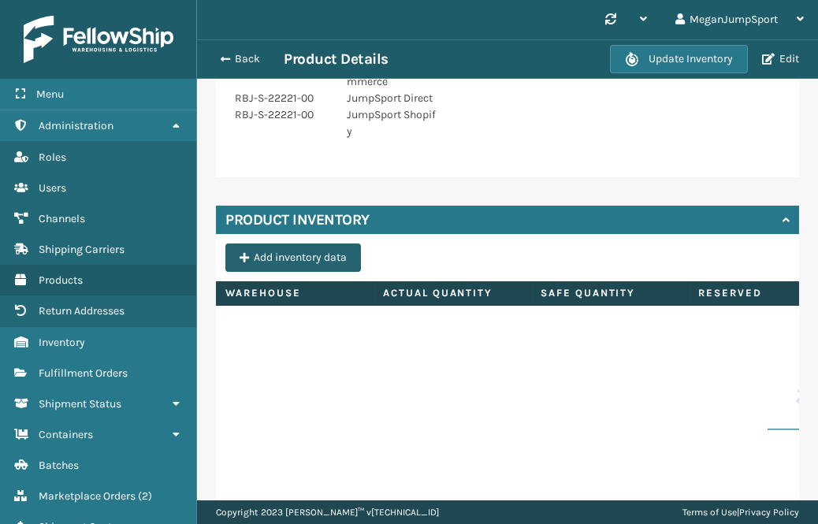
click at [316, 259] on button "Add inventory data" at bounding box center [293, 257] width 136 height 28
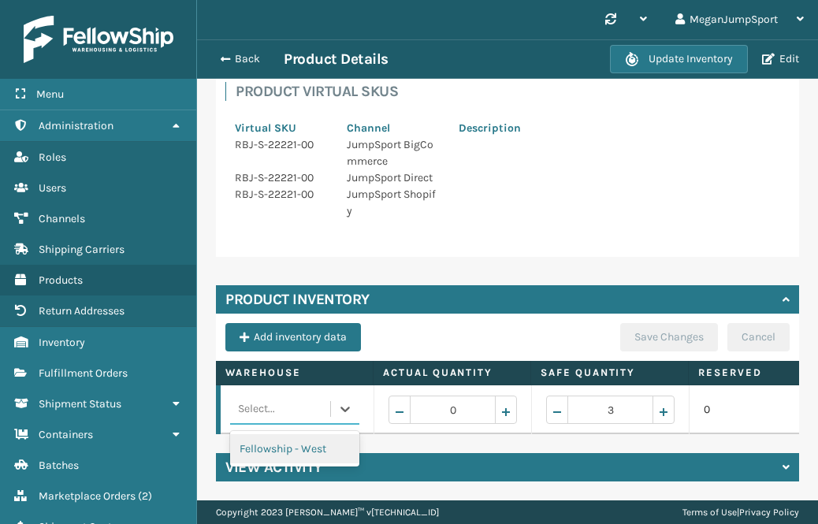
click at [245, 406] on div "Select..." at bounding box center [256, 409] width 37 height 16
click at [274, 438] on div "Fellowship - West" at bounding box center [294, 448] width 129 height 29
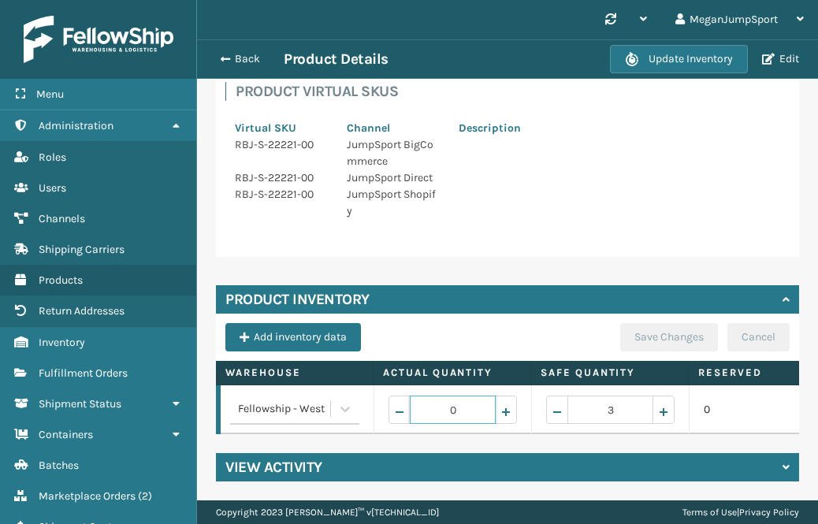
click at [454, 410] on input "0" at bounding box center [453, 410] width 86 height 28
type input "3"
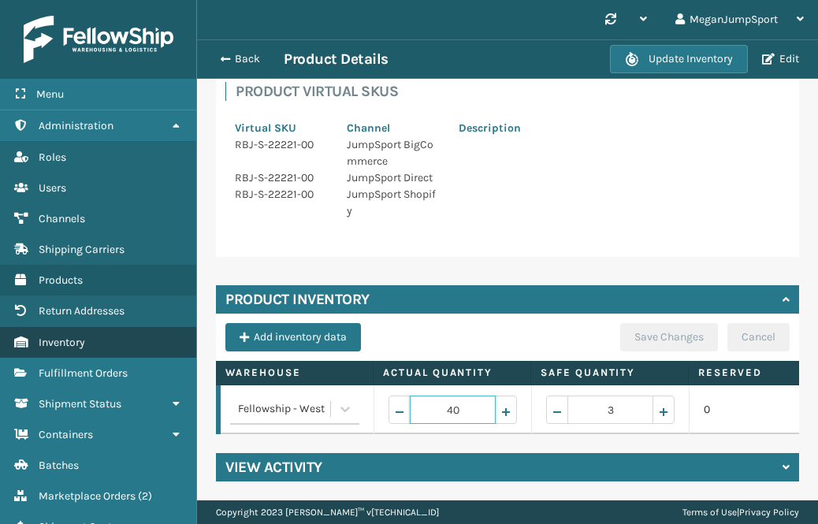
type input "40"
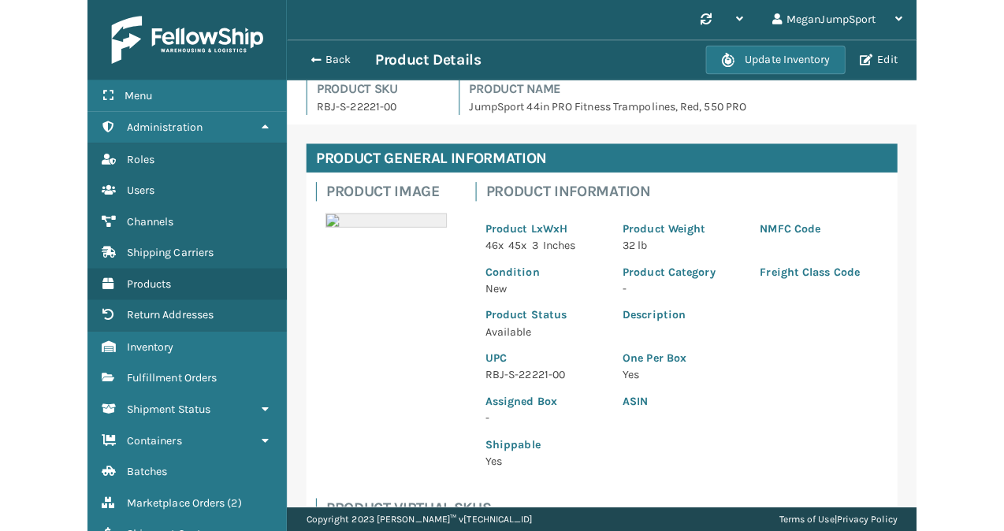
scroll to position [0, 0]
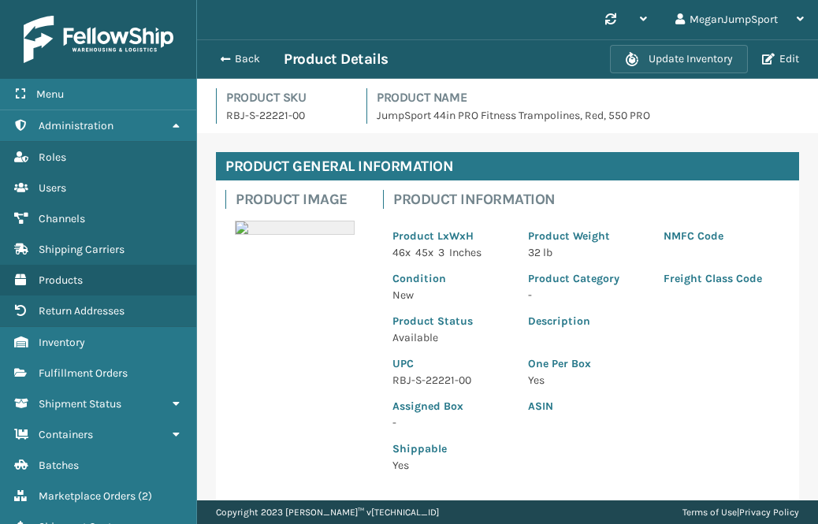
click at [654, 54] on button "Update Inventory" at bounding box center [679, 59] width 138 height 28
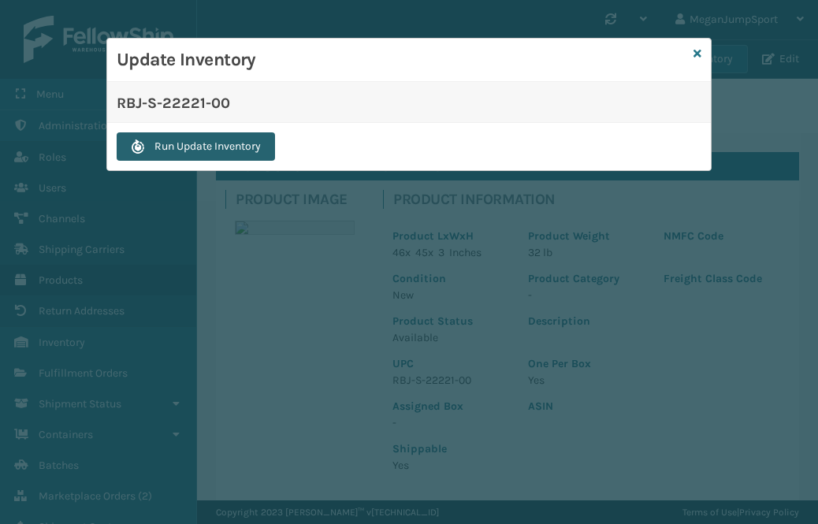
click at [239, 147] on button "Run Update Inventory" at bounding box center [196, 146] width 158 height 28
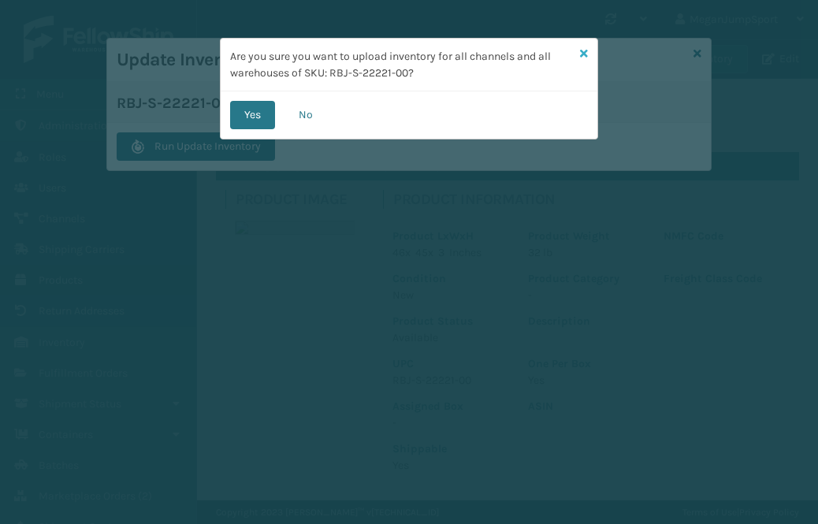
click at [580, 46] on link at bounding box center [584, 54] width 8 height 17
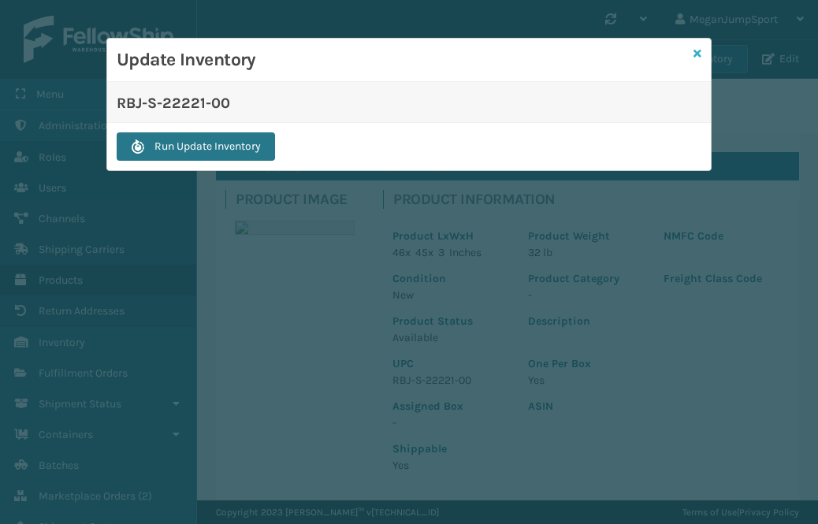
click at [694, 52] on icon at bounding box center [697, 53] width 8 height 11
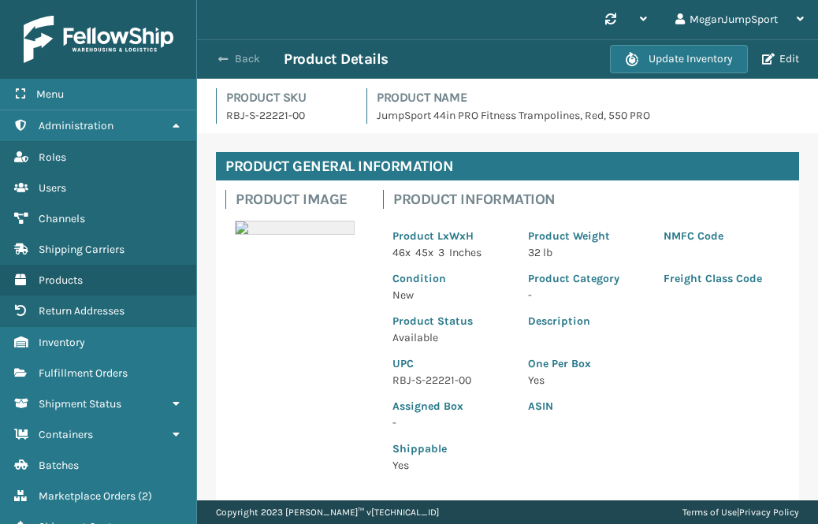
click at [240, 56] on button "Back" at bounding box center [247, 59] width 72 height 14
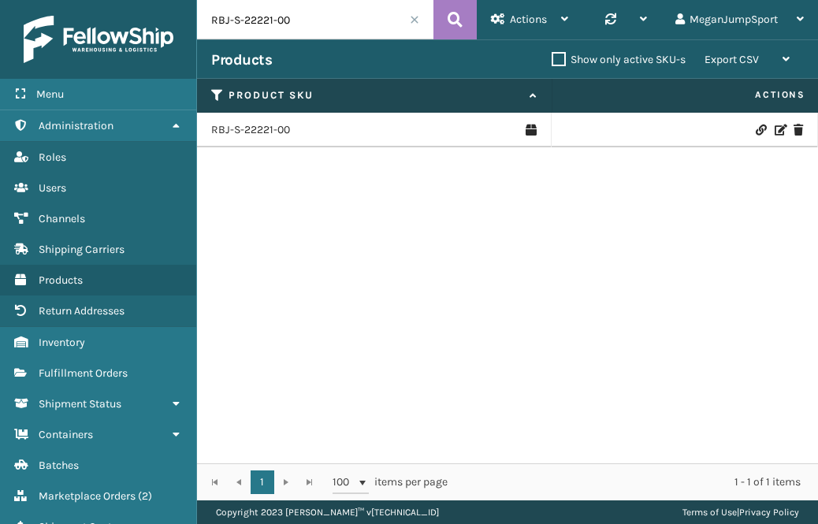
drag, startPoint x: 299, startPoint y: 24, endPoint x: 176, endPoint y: 14, distance: 122.6
click at [176, 0] on div "Menu Administration Roles Users Channels Shipping Carriers Products Return Addr…" at bounding box center [409, 0] width 818 height 0
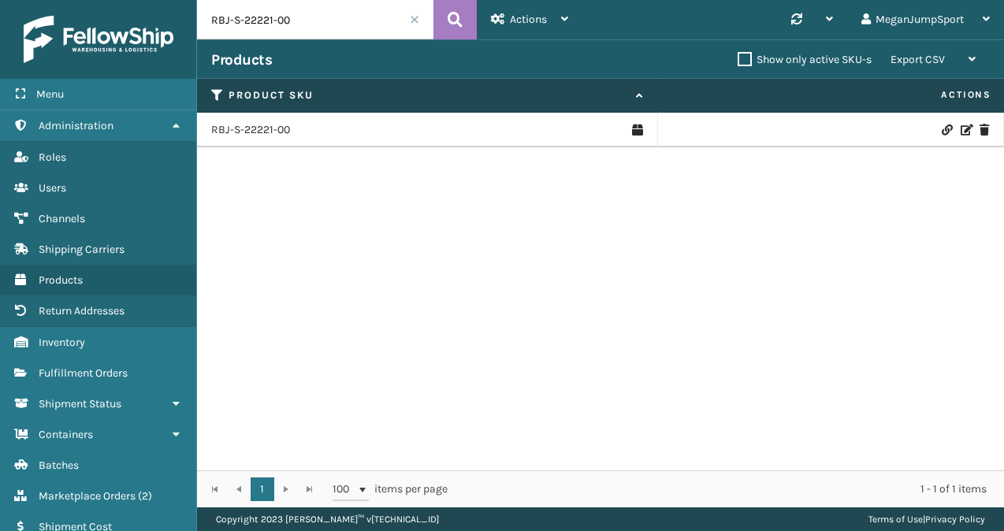
click at [89, 44] on img at bounding box center [99, 39] width 150 height 47
click at [414, 20] on span at bounding box center [414, 19] width 9 height 9
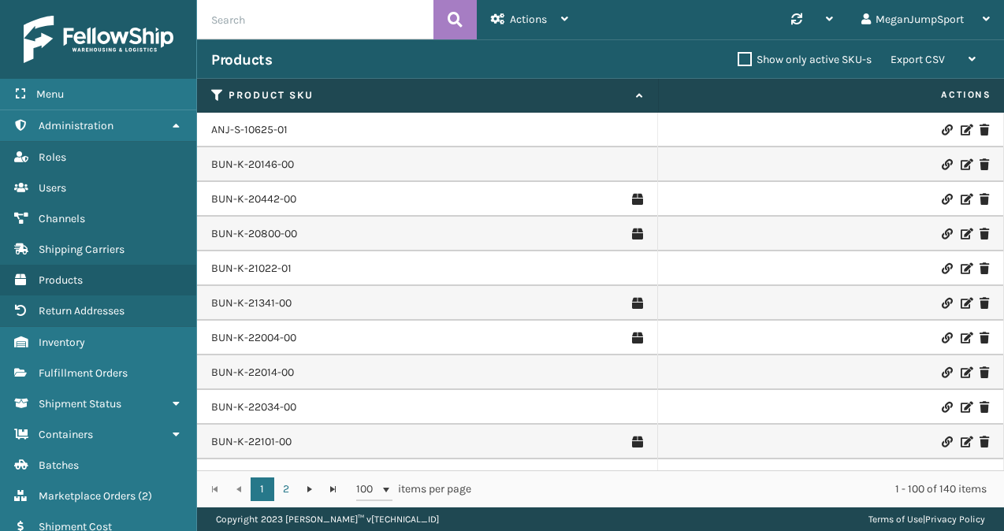
click at [310, 24] on input "text" at bounding box center [315, 19] width 236 height 39
paste input "RBJ-S-22221-00"
type input "RBJ-S-22221-00"
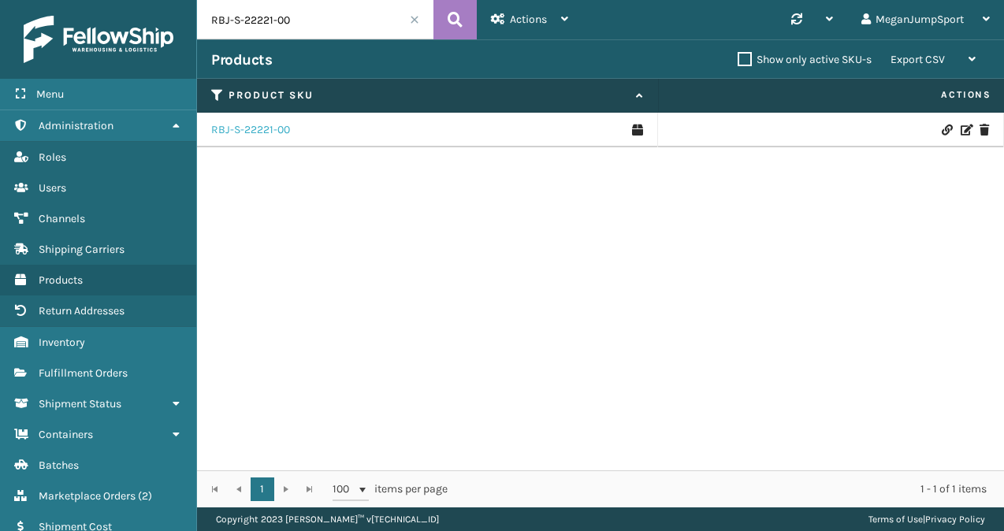
click at [257, 135] on link "RBJ-S-22221-00" at bounding box center [250, 130] width 79 height 16
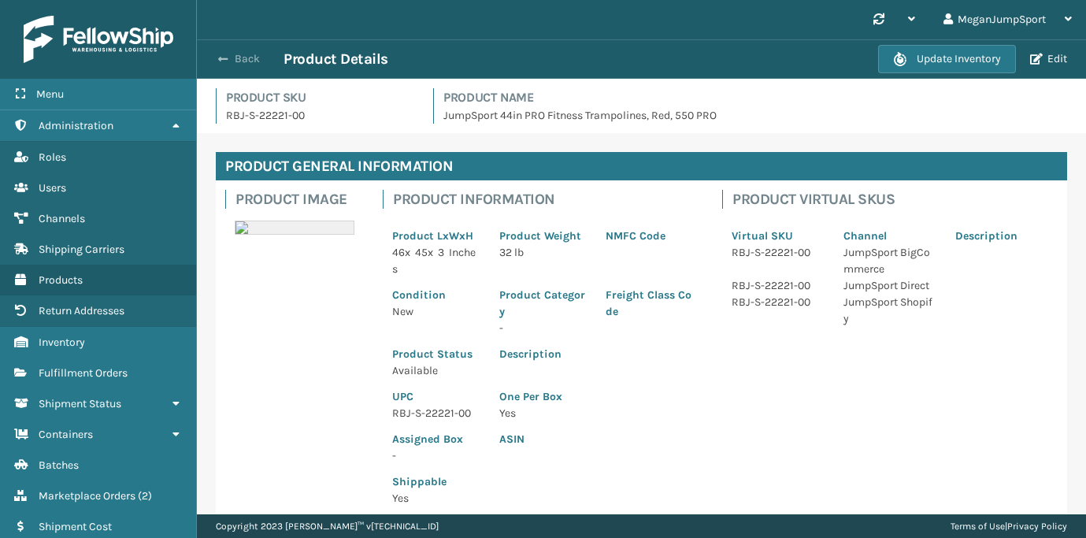
click at [225, 58] on span "button" at bounding box center [222, 59] width 9 height 11
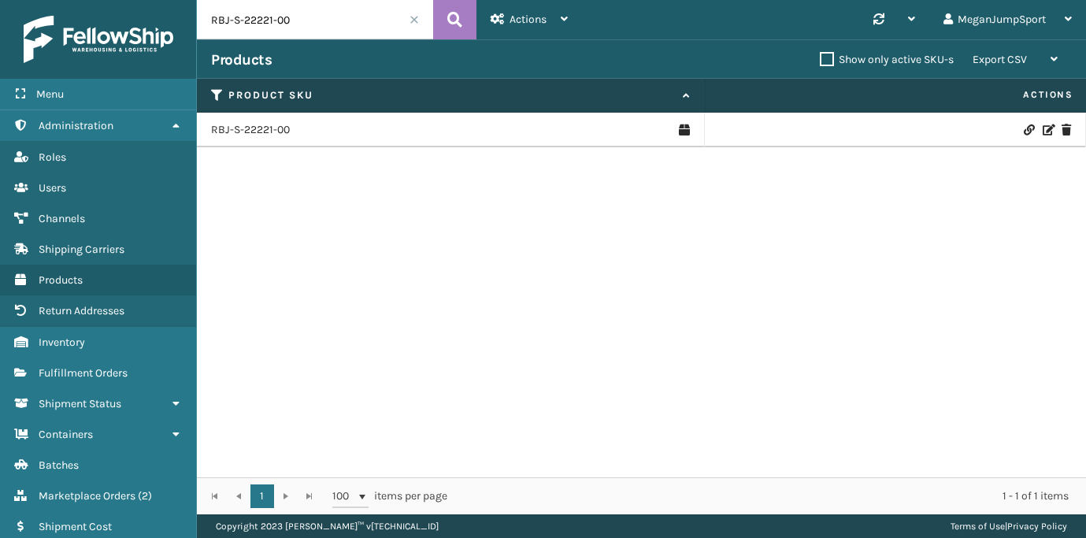
click at [414, 17] on span at bounding box center [414, 19] width 9 height 9
